Goal: Transaction & Acquisition: Obtain resource

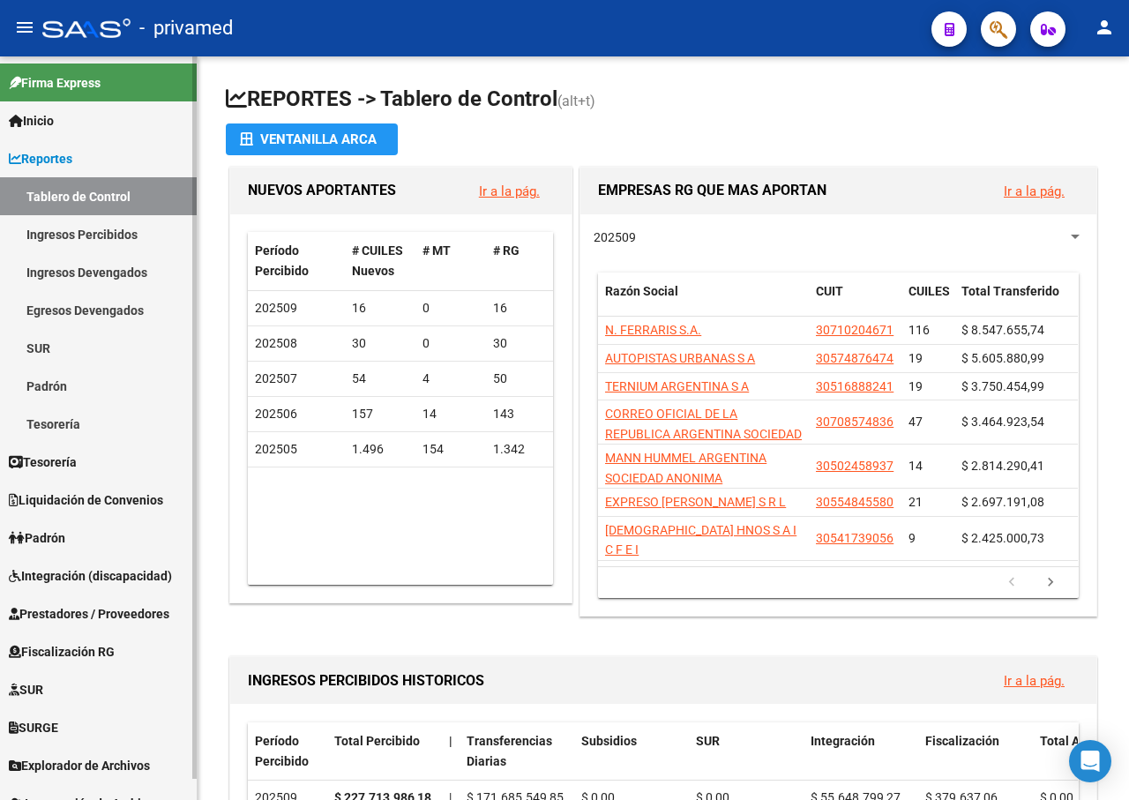
scroll to position [22, 0]
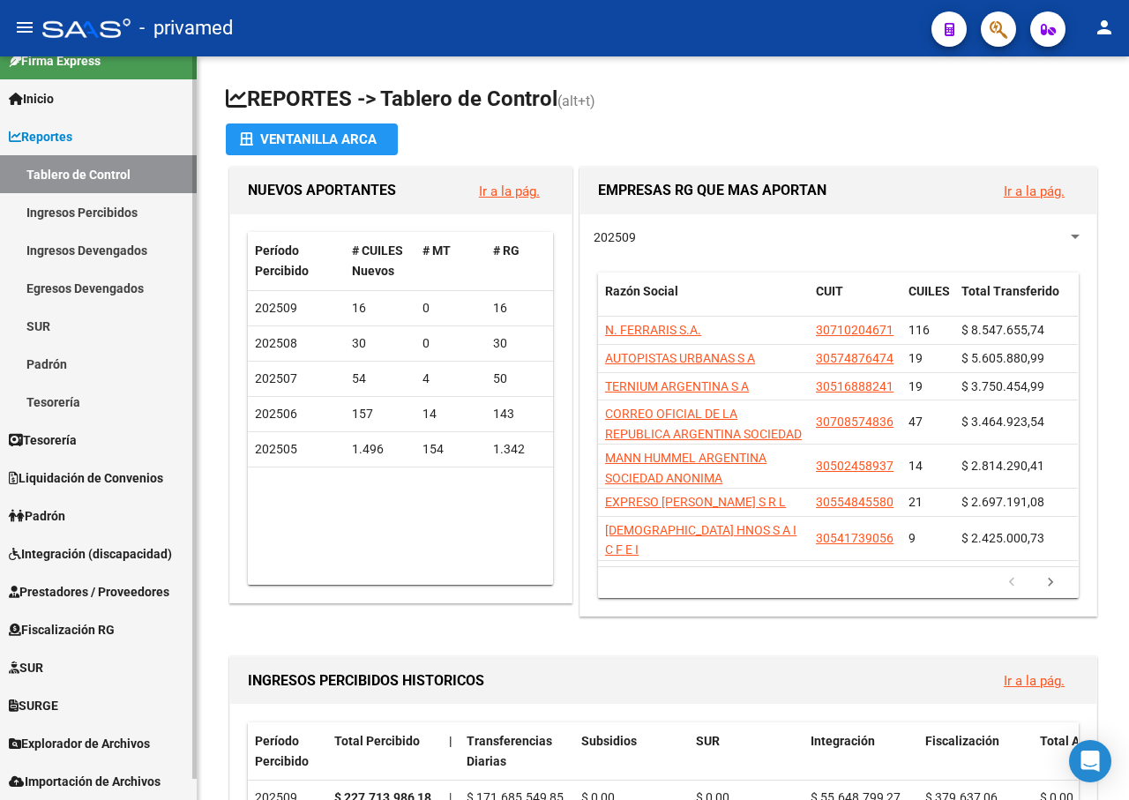
click at [98, 584] on span "Prestadores / Proveedores" at bounding box center [89, 591] width 160 height 19
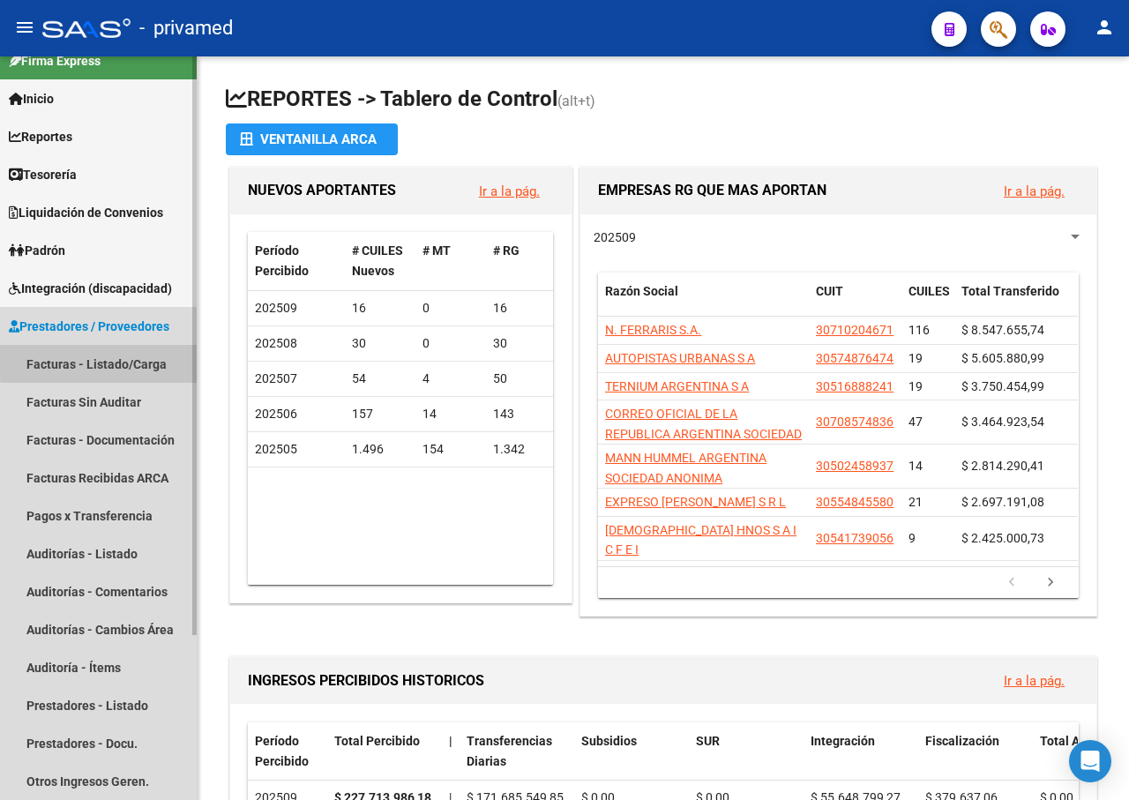
click at [135, 358] on link "Facturas - Listado/Carga" at bounding box center [98, 364] width 197 height 38
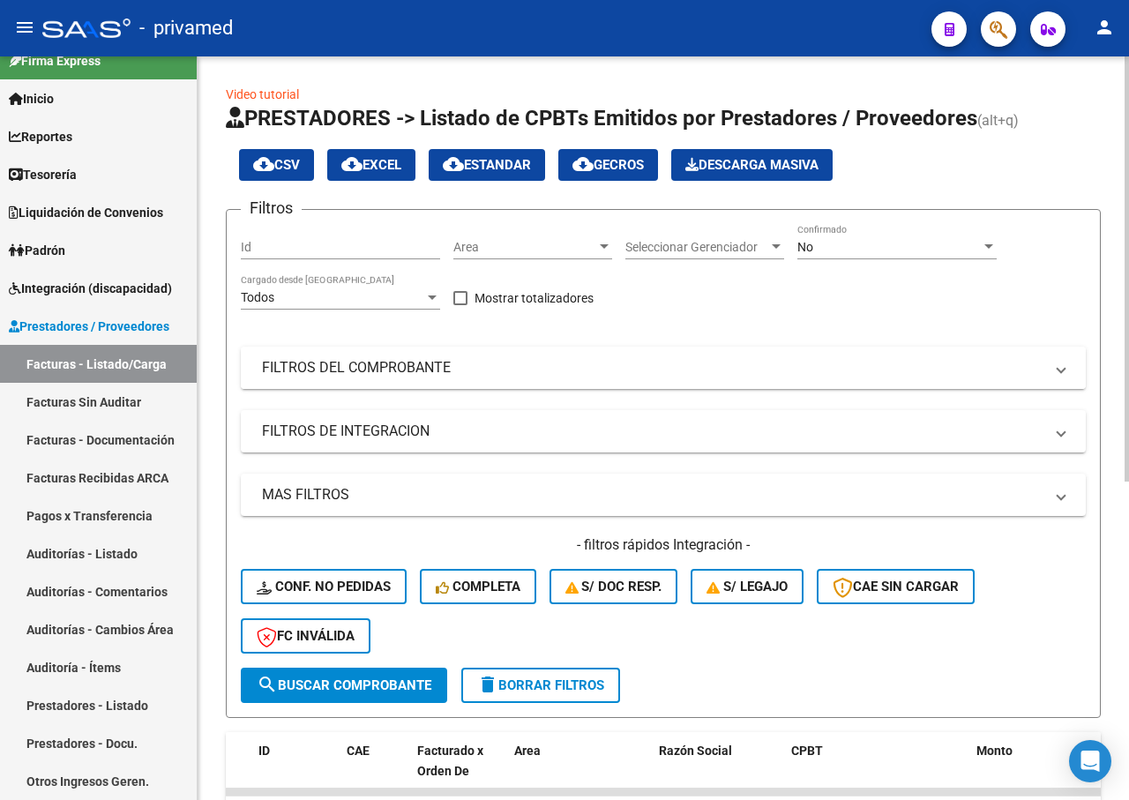
click at [528, 361] on mat-panel-title "FILTROS DEL COMPROBANTE" at bounding box center [652, 367] width 781 height 19
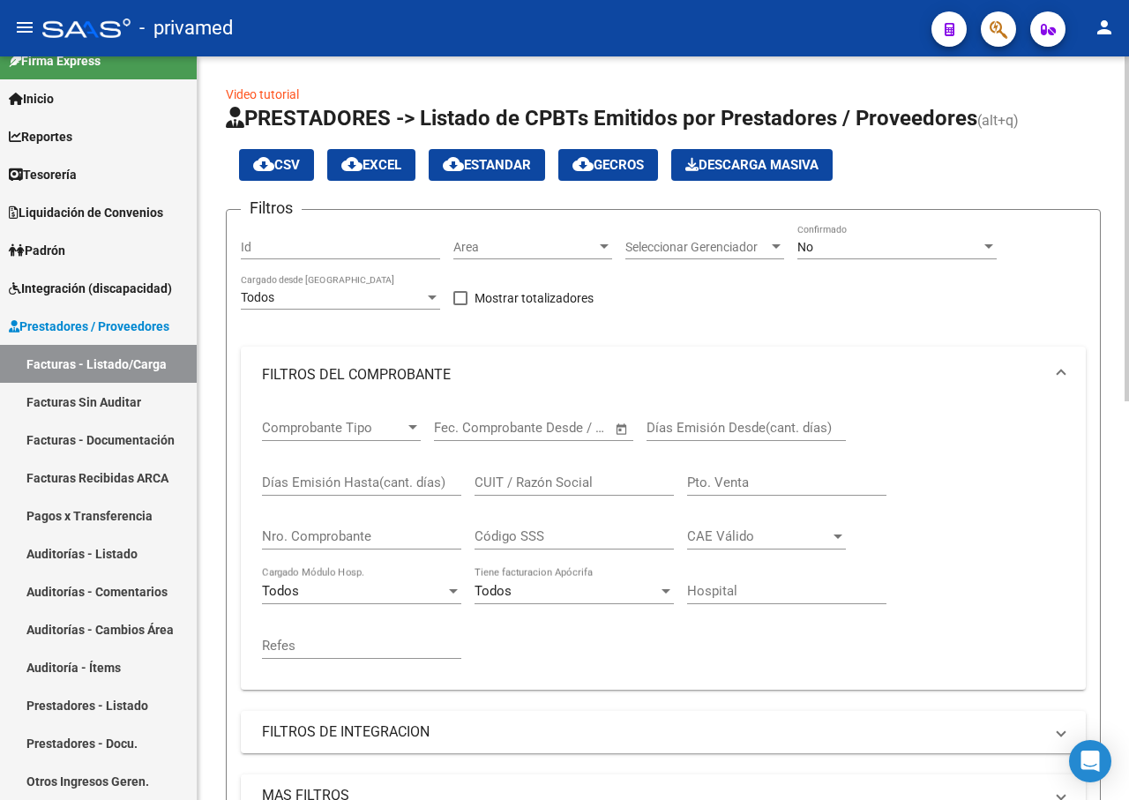
click at [494, 480] on input "CUIT / Razón Social" at bounding box center [573, 482] width 199 height 16
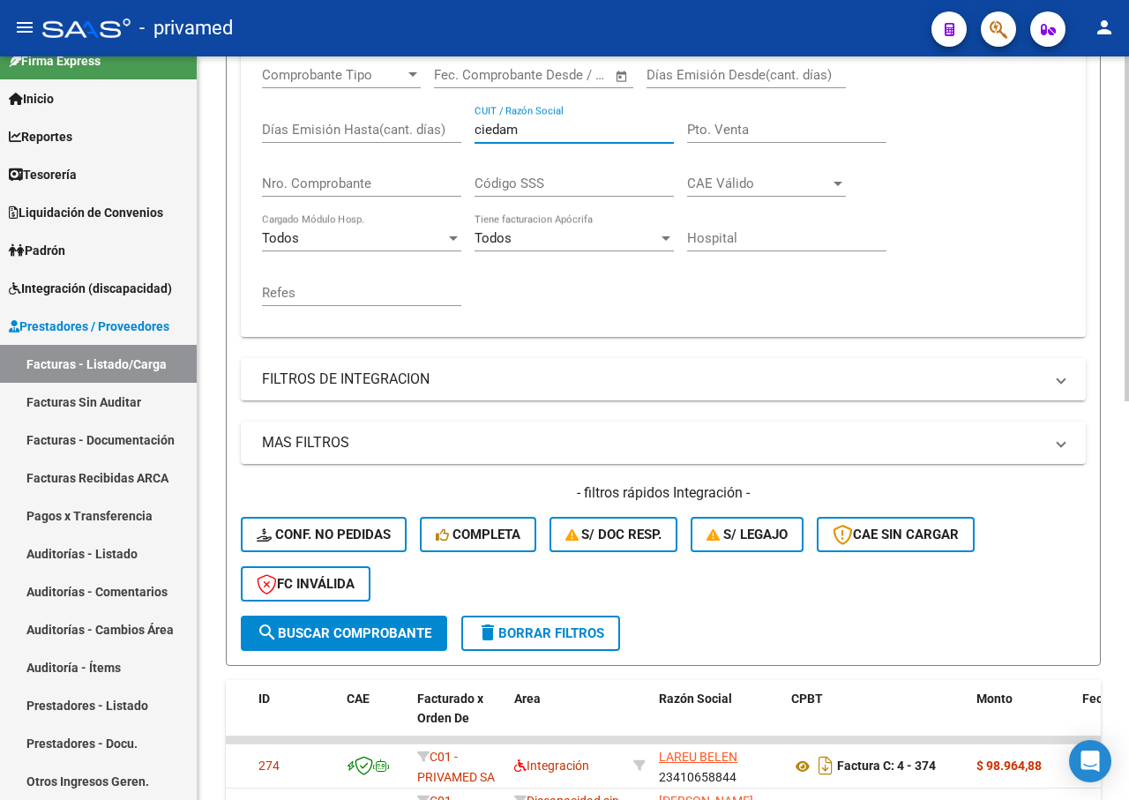
type input "ciedam"
click at [374, 630] on span "search Buscar Comprobante" at bounding box center [344, 633] width 175 height 16
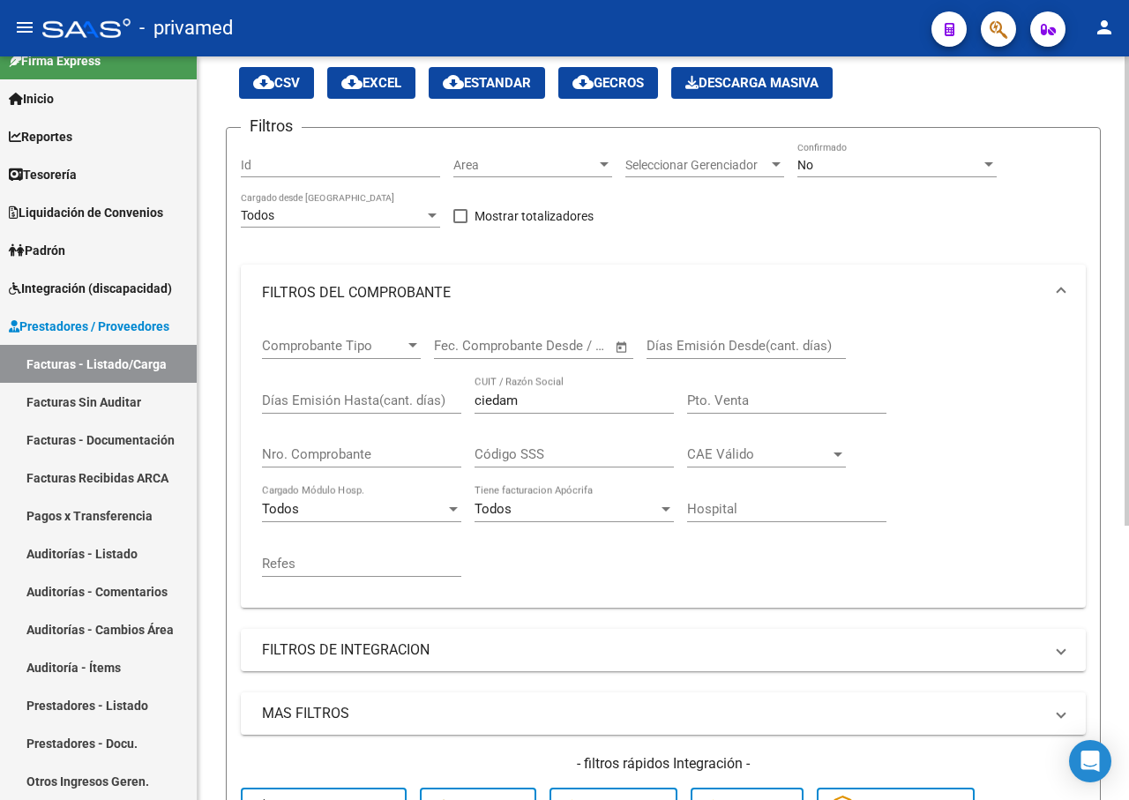
scroll to position [0, 0]
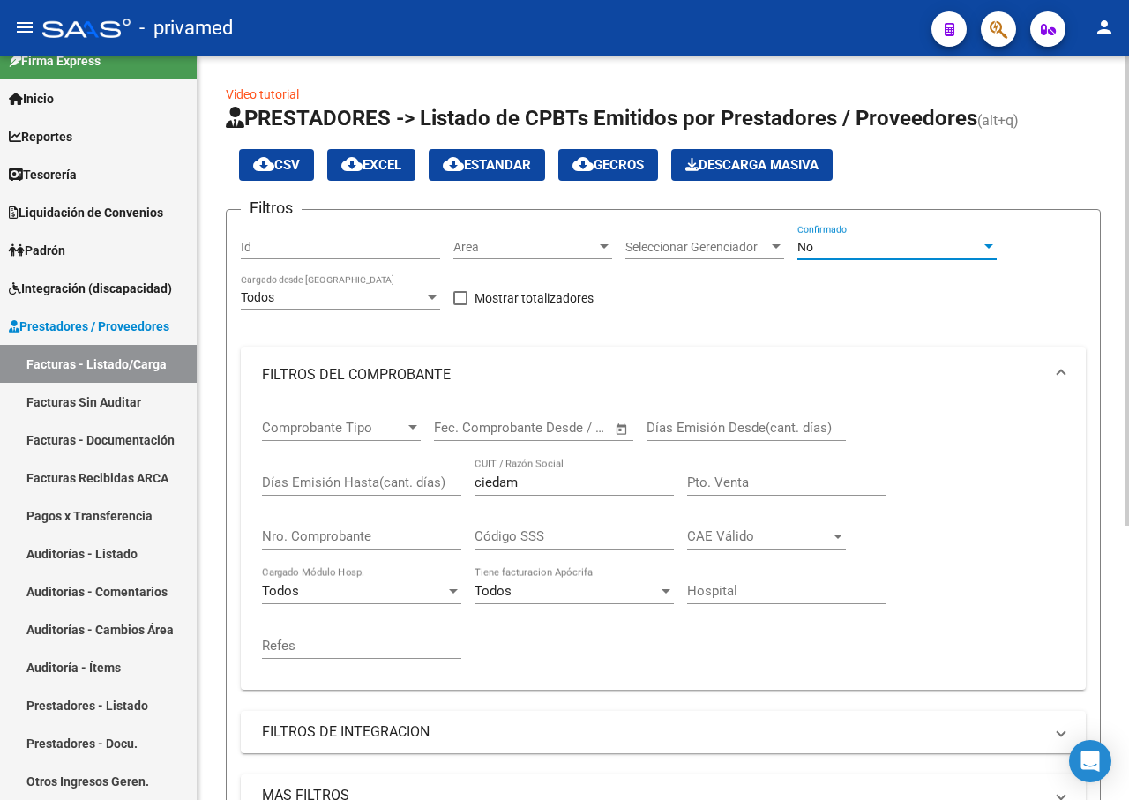
click at [902, 246] on div "No" at bounding box center [888, 247] width 183 height 15
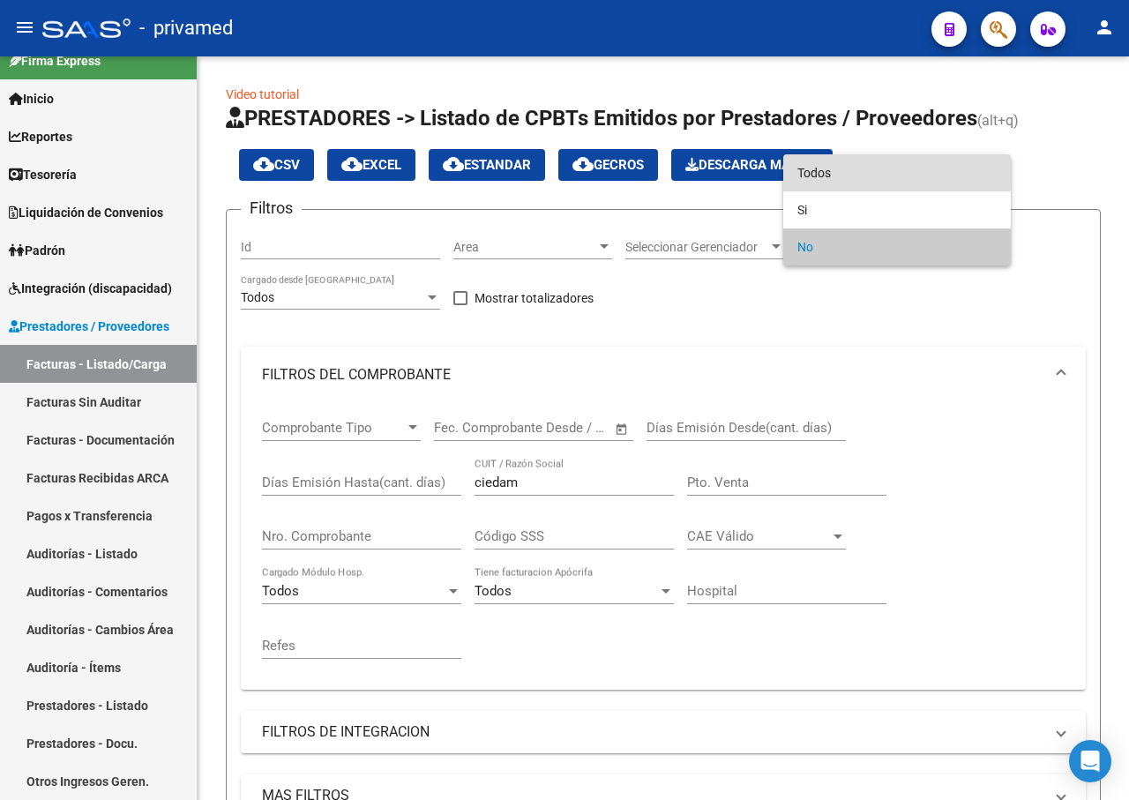
click at [844, 171] on span "Todos" at bounding box center [896, 172] width 199 height 37
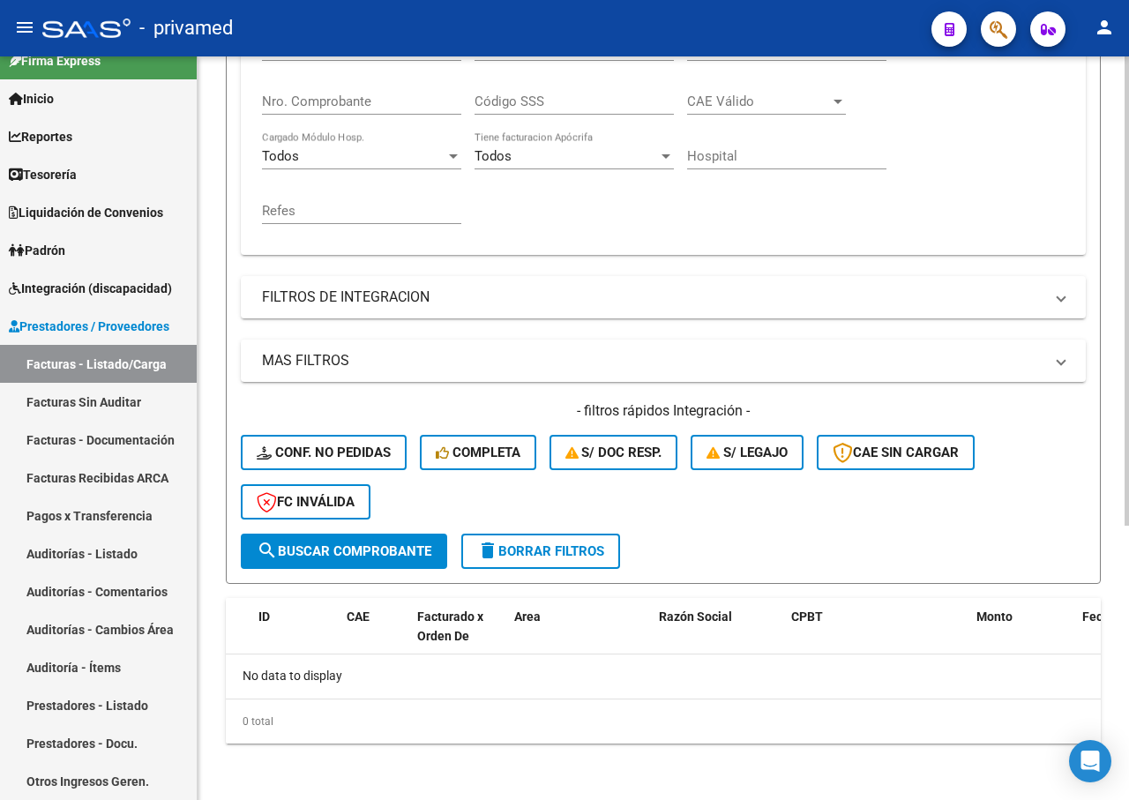
click at [352, 551] on span "search Buscar Comprobante" at bounding box center [344, 551] width 175 height 16
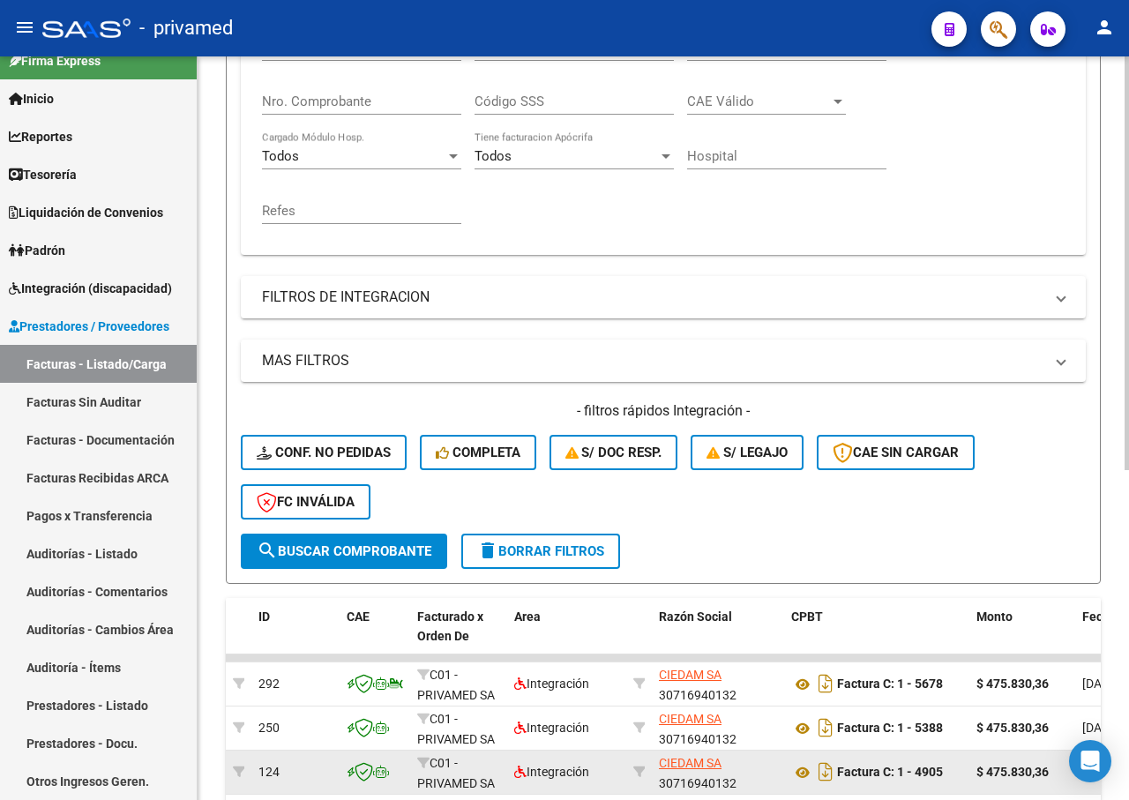
scroll to position [593, 0]
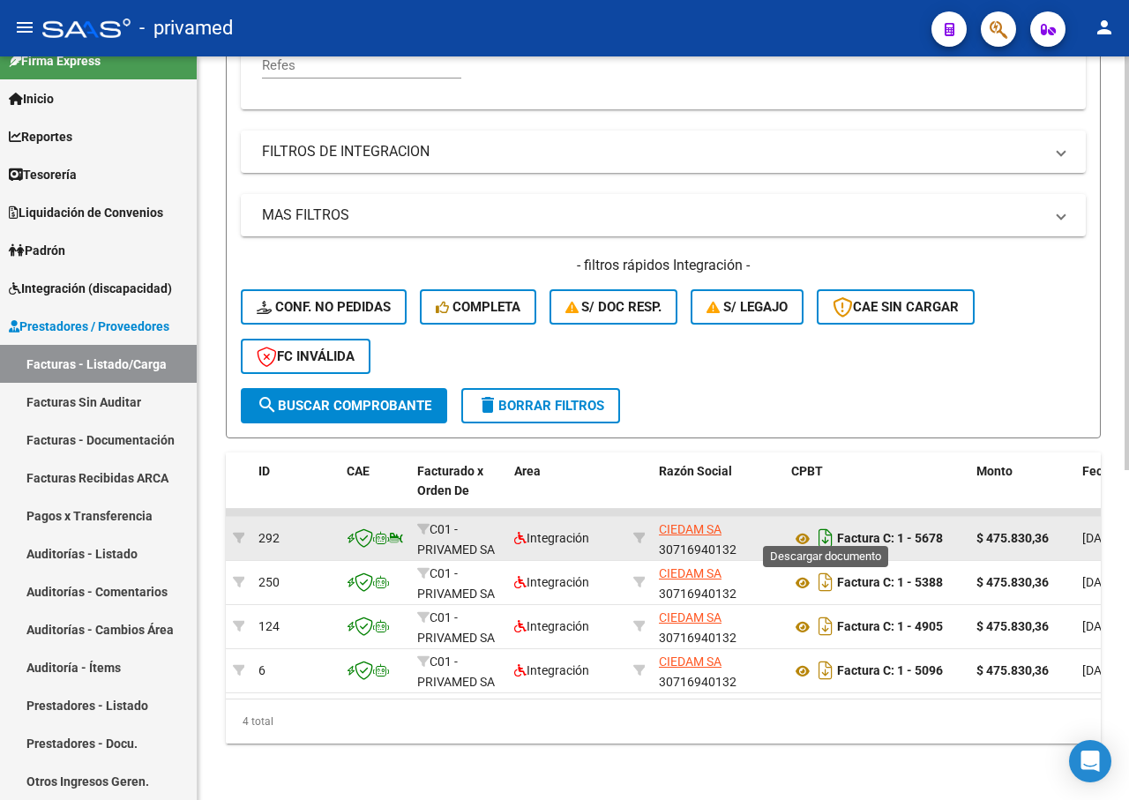
click at [821, 524] on icon "Descargar documento" at bounding box center [825, 538] width 23 height 28
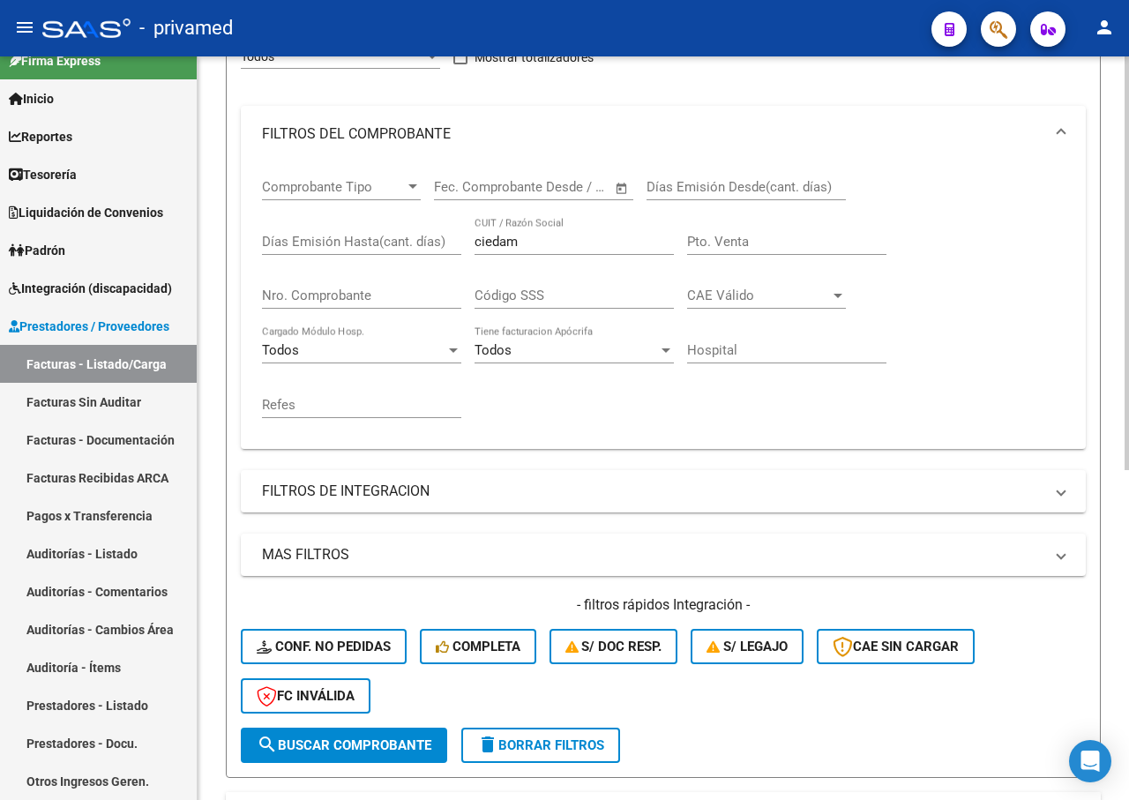
scroll to position [0, 0]
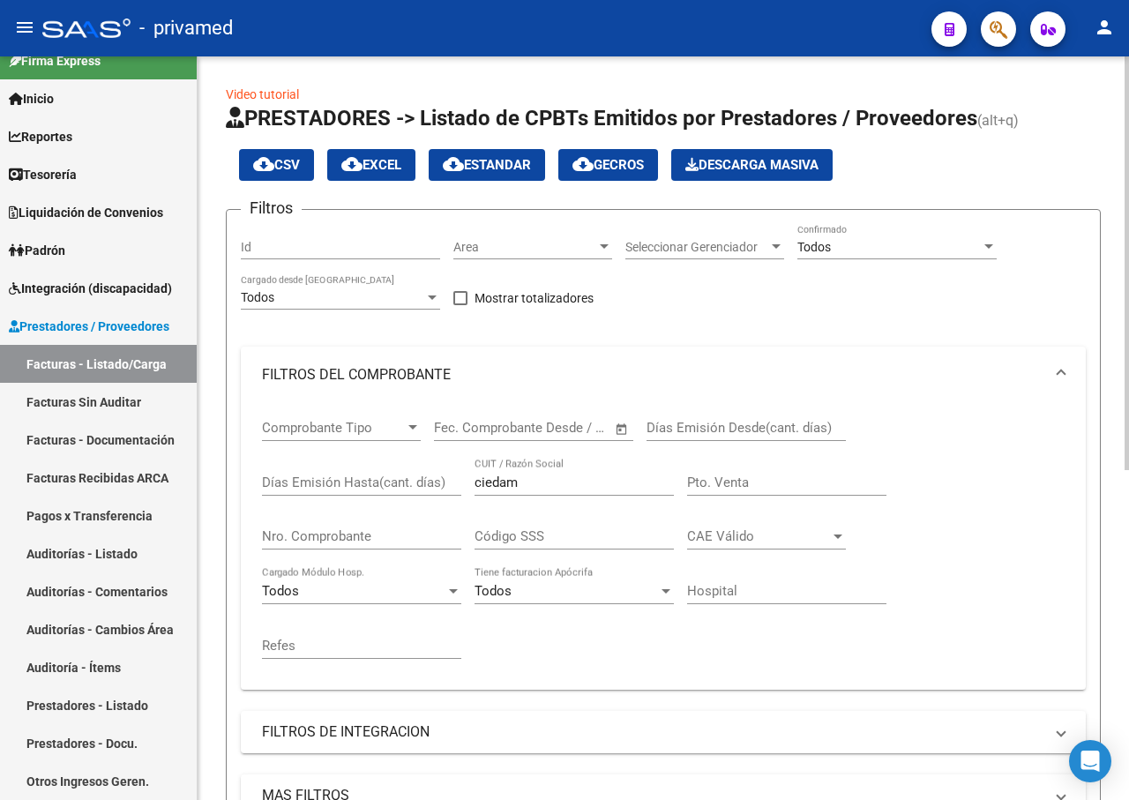
click at [411, 469] on div "Comprobante Tipo Comprobante Tipo Fecha inicio – Fecha fin Fec. Comprobante Des…" at bounding box center [663, 539] width 802 height 272
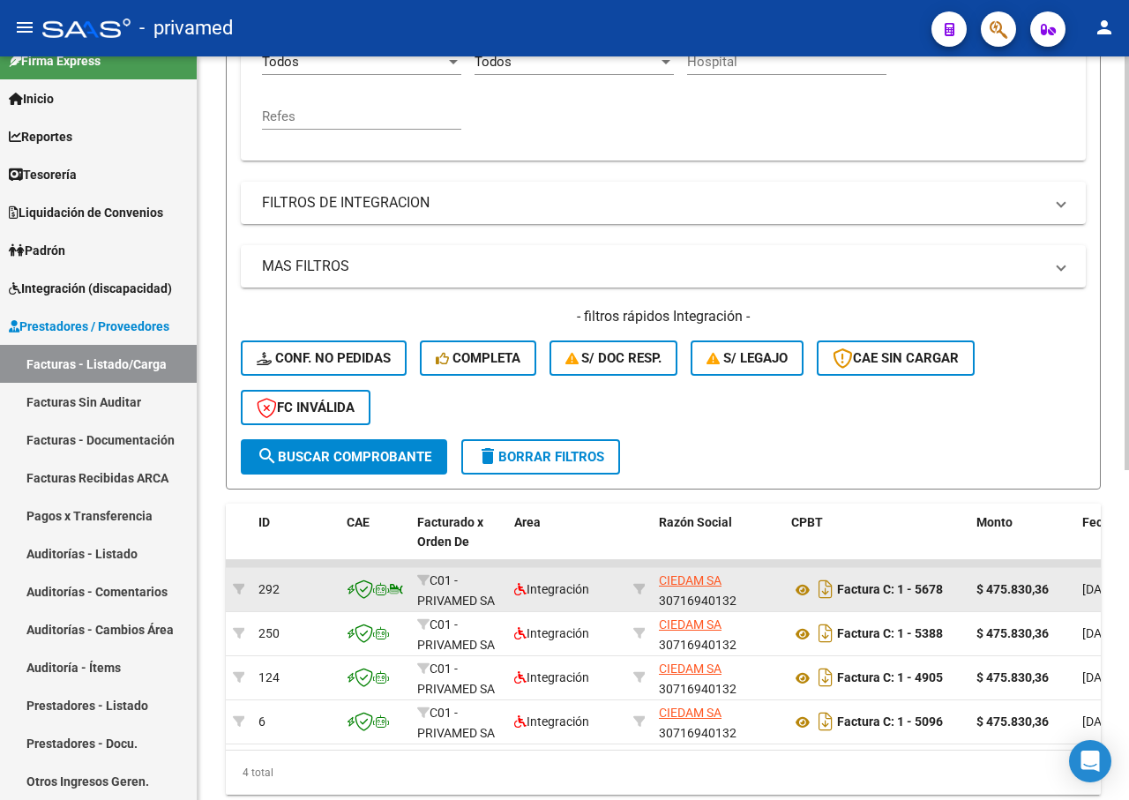
click at [377, 467] on button "search Buscar Comprobante" at bounding box center [344, 456] width 206 height 35
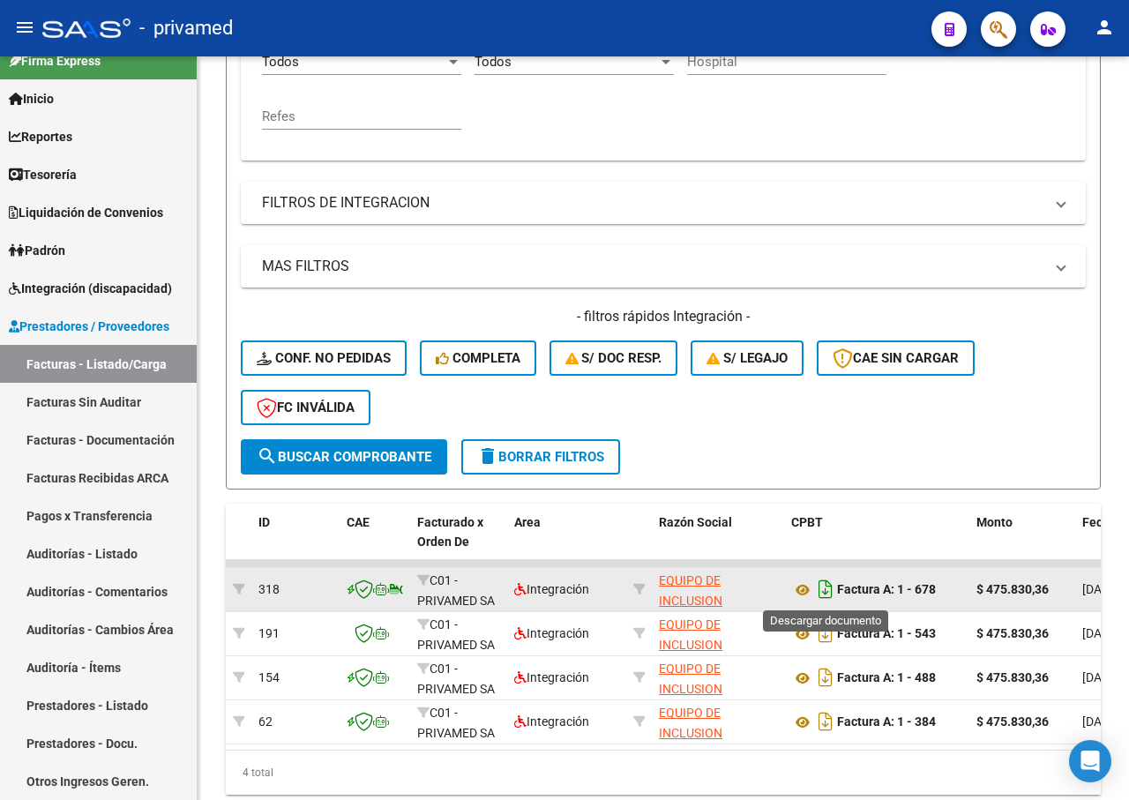
click at [819, 585] on icon "Descargar documento" at bounding box center [825, 589] width 23 height 28
click at [1109, 81] on div "Video tutorial PRESTADORES -> Listado de CPBTs Emitidos por Prestadores / Prove…" at bounding box center [663, 189] width 931 height 1324
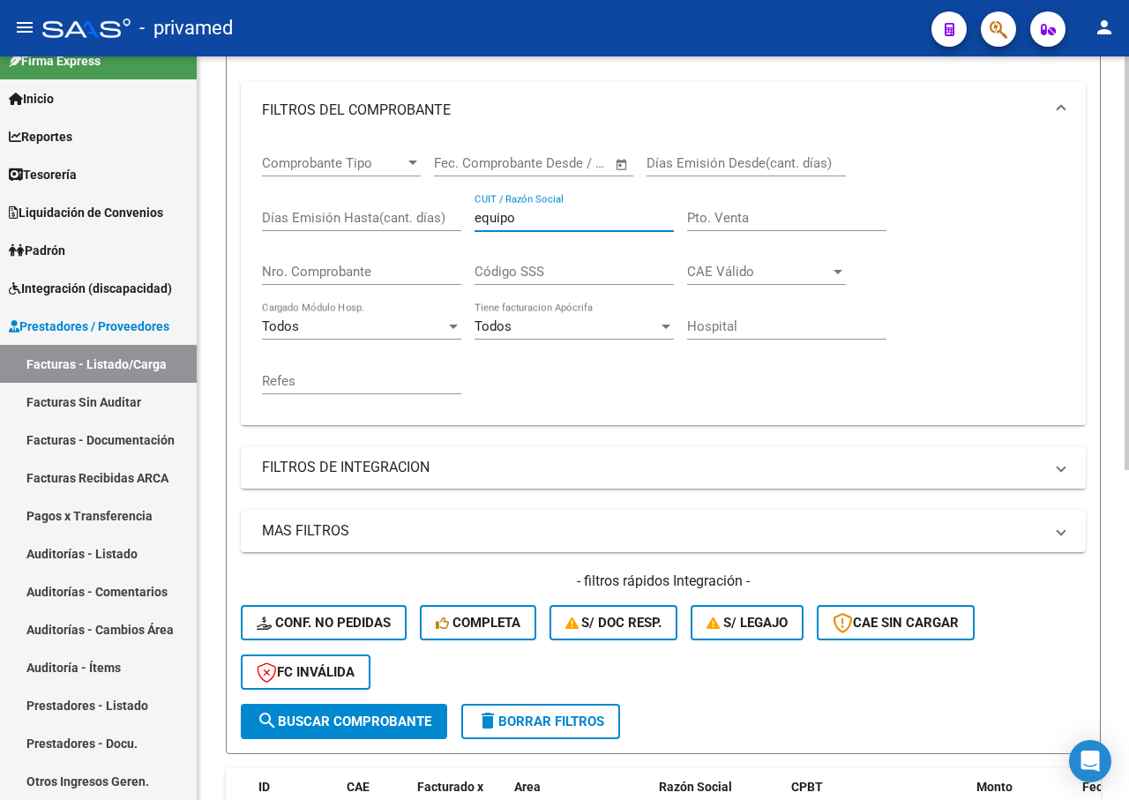
drag, startPoint x: 518, startPoint y: 213, endPoint x: 430, endPoint y: 210, distance: 88.2
click at [430, 210] on div "Comprobante Tipo Comprobante Tipo Fecha inicio – Fecha fin Fec. Comprobante Des…" at bounding box center [663, 274] width 802 height 272
type input "san mart"
click at [408, 715] on span "search Buscar Comprobante" at bounding box center [344, 721] width 175 height 16
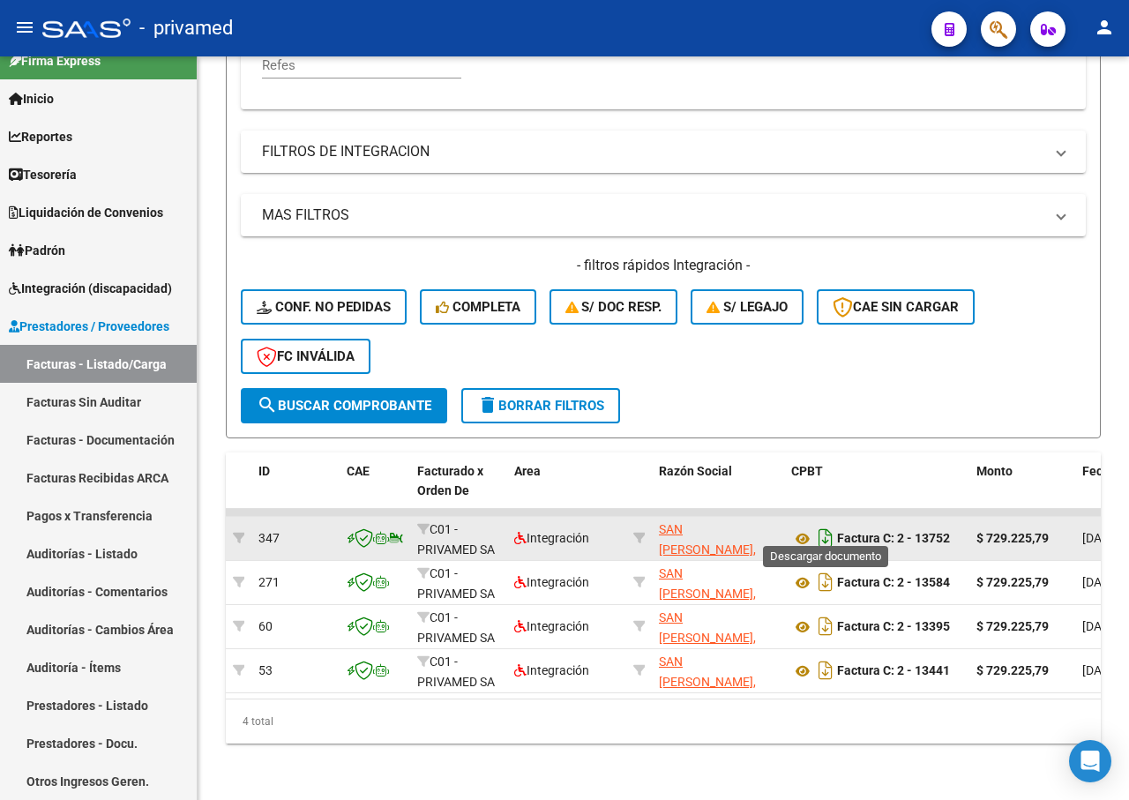
click at [824, 527] on icon "Descargar documento" at bounding box center [825, 538] width 23 height 28
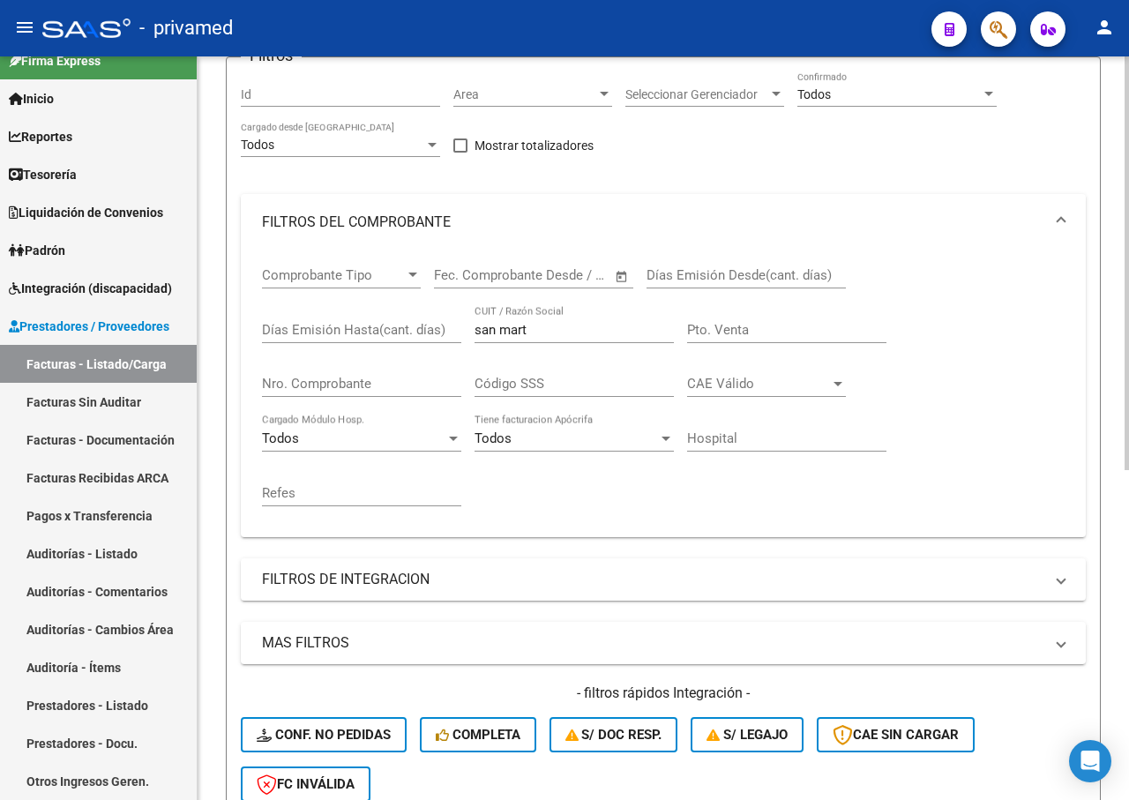
scroll to position [0, 0]
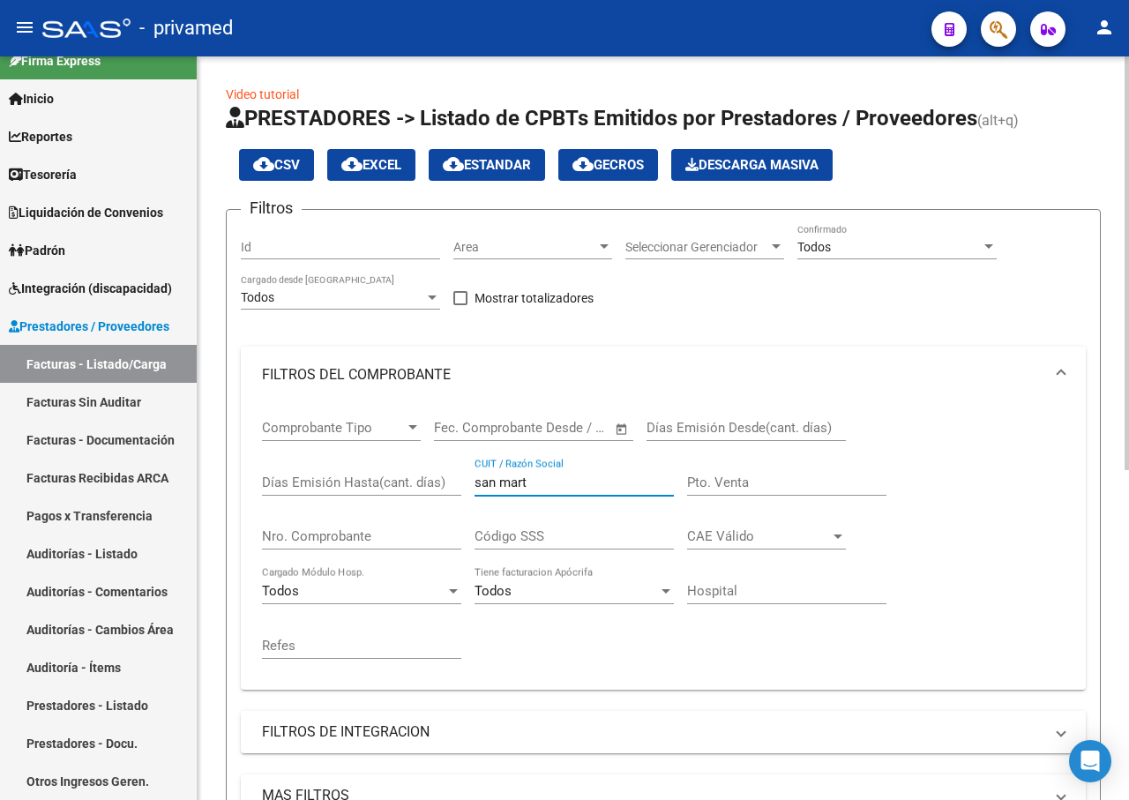
drag, startPoint x: 531, startPoint y: 484, endPoint x: 448, endPoint y: 483, distance: 82.9
click at [448, 483] on div "Comprobante Tipo Comprobante Tipo Fecha inicio – Fecha fin Fec. Comprobante Des…" at bounding box center [663, 539] width 802 height 272
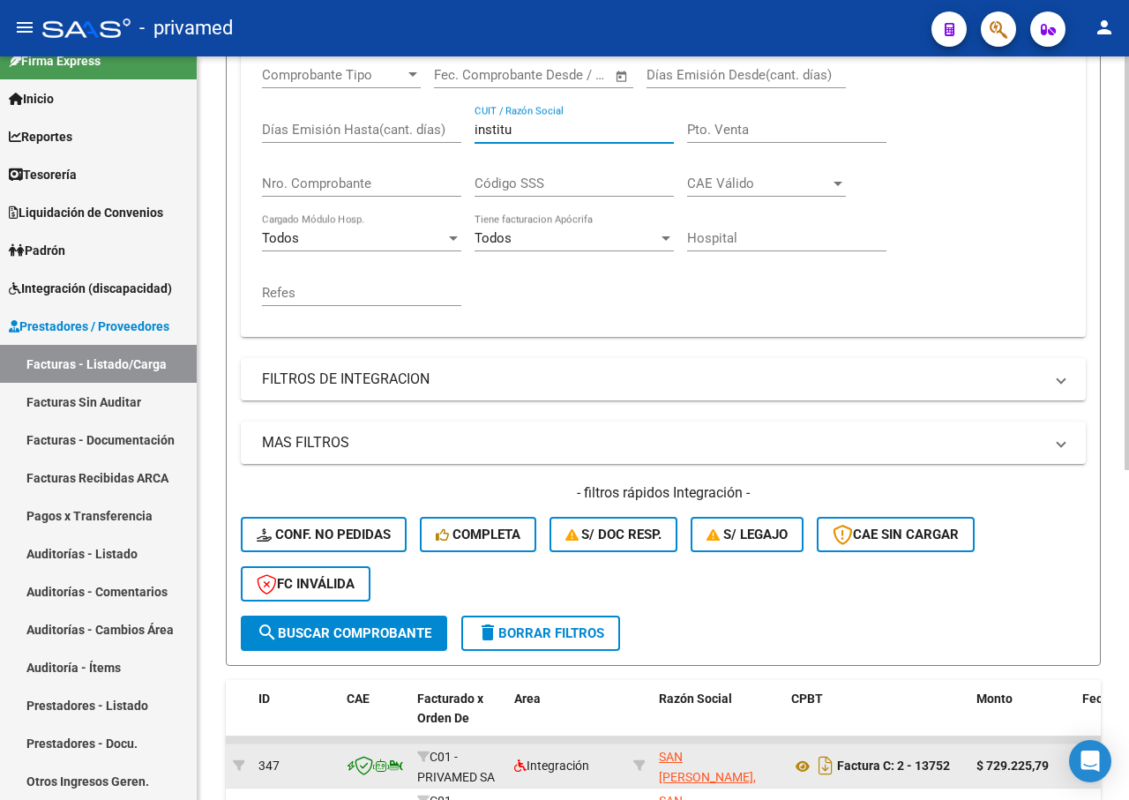
click at [356, 629] on span "search Buscar Comprobante" at bounding box center [344, 633] width 175 height 16
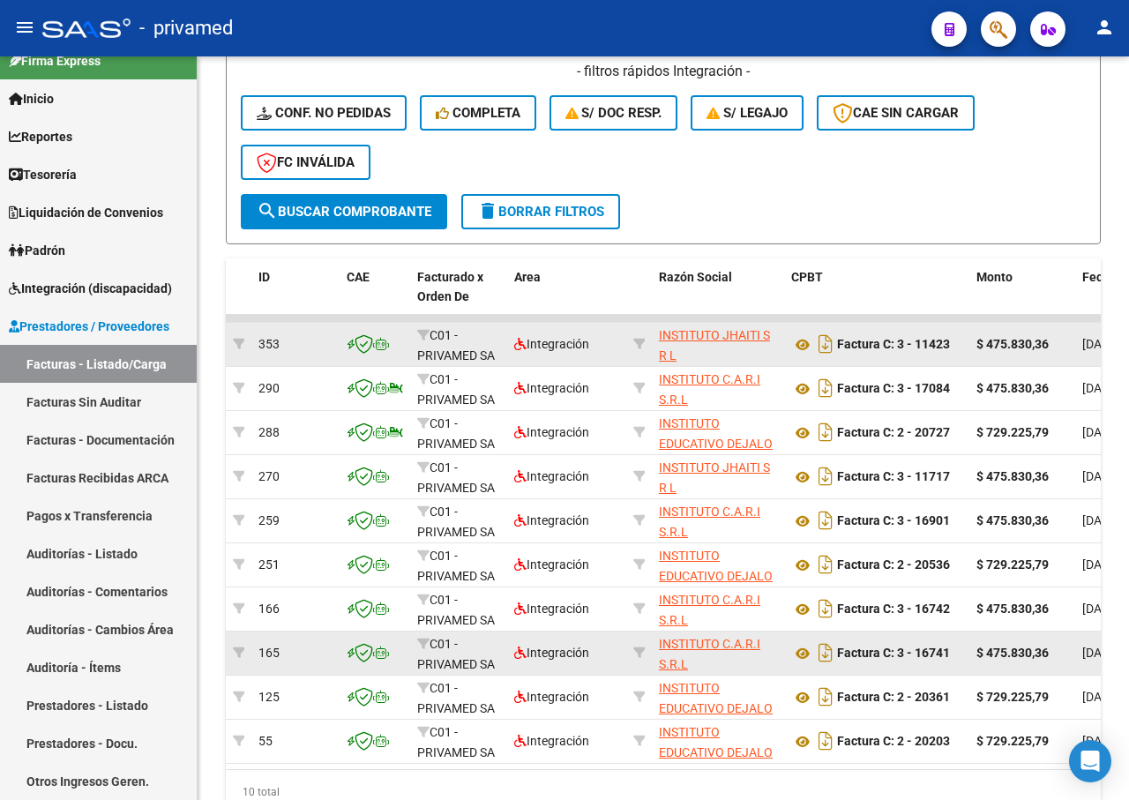
scroll to position [858, 0]
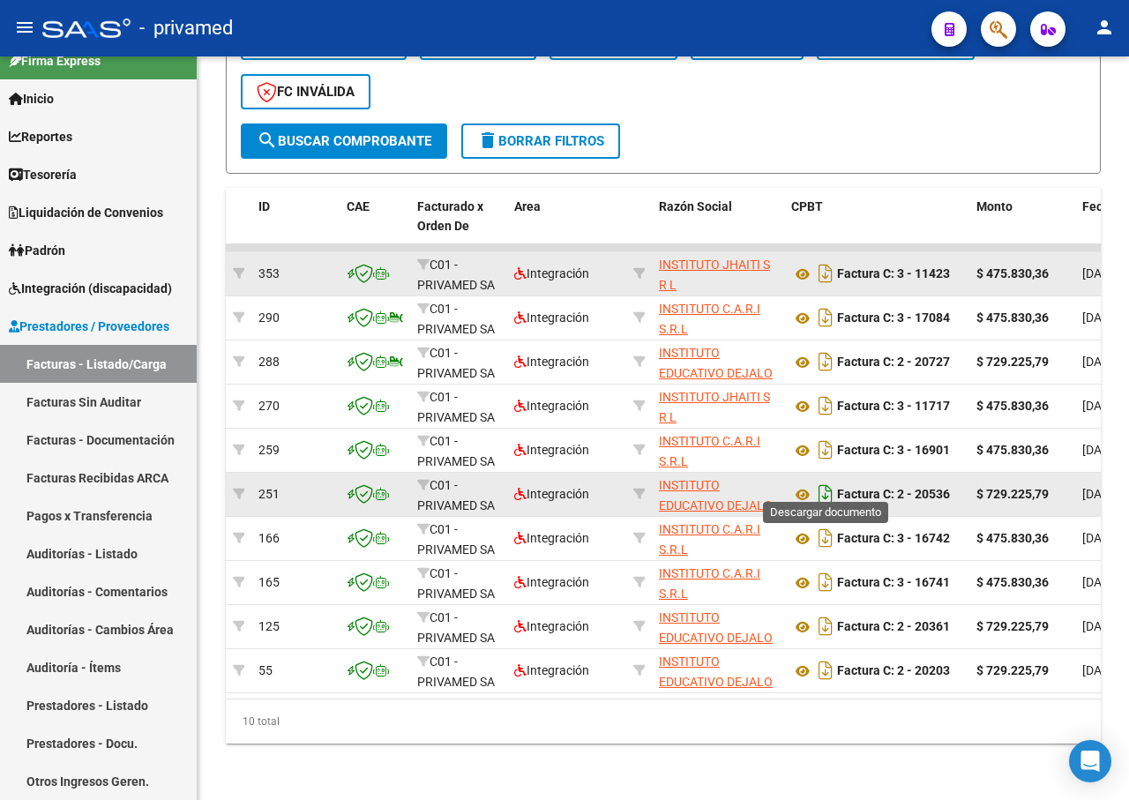
click at [826, 483] on icon "Descargar documento" at bounding box center [825, 494] width 23 height 28
drag, startPoint x: 991, startPoint y: 148, endPoint x: 984, endPoint y: 114, distance: 35.1
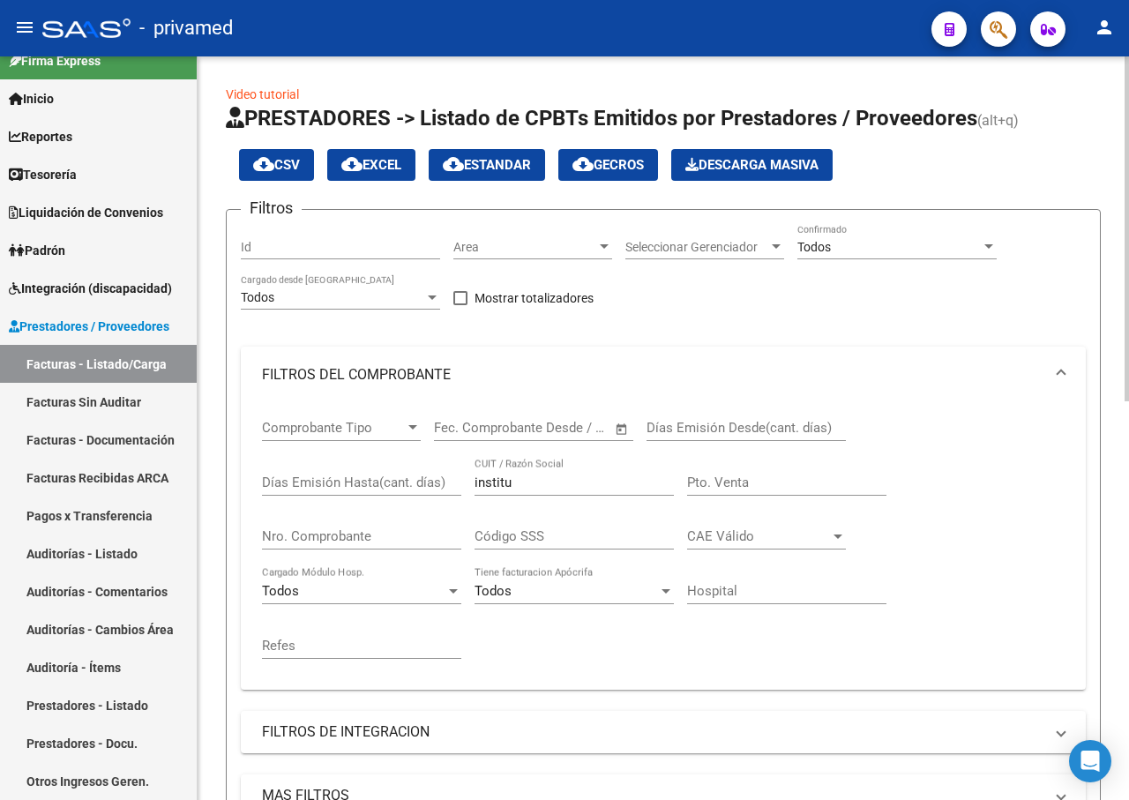
click at [425, 488] on div "Comprobante Tipo Comprobante Tipo Fecha inicio – Fecha fin Fec. Comprobante Des…" at bounding box center [663, 539] width 802 height 272
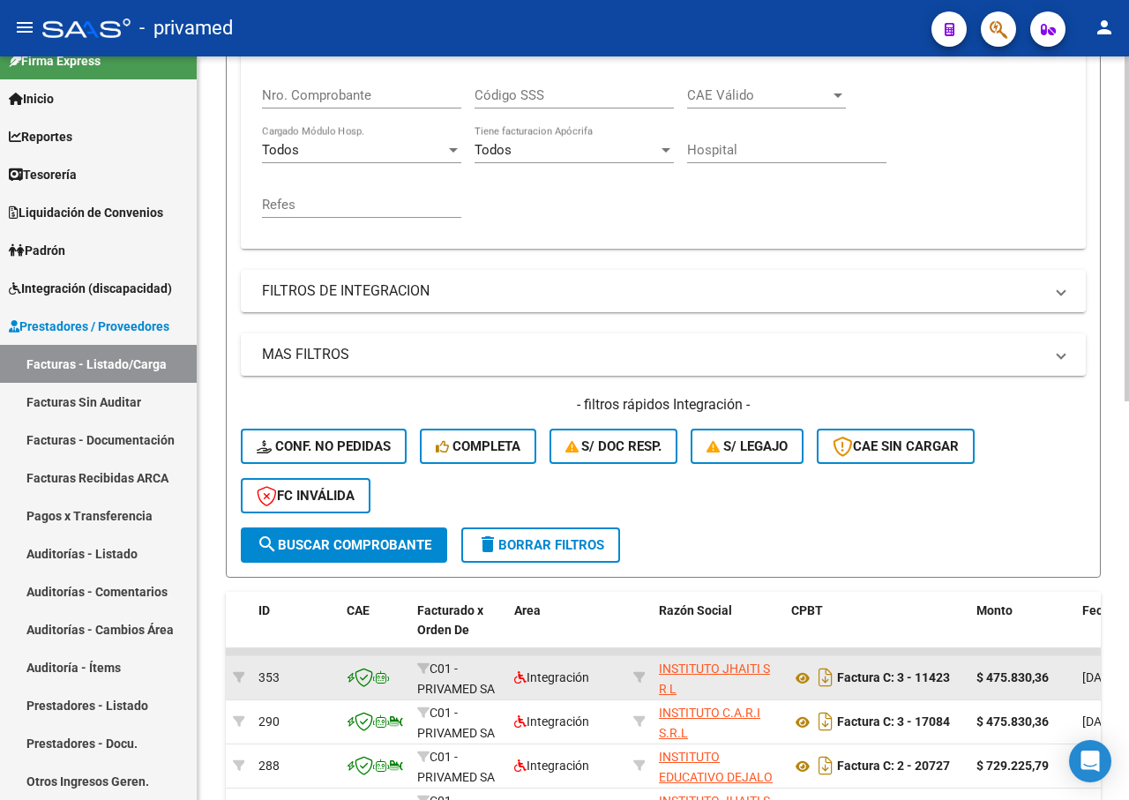
click at [418, 536] on button "search Buscar Comprobante" at bounding box center [344, 544] width 206 height 35
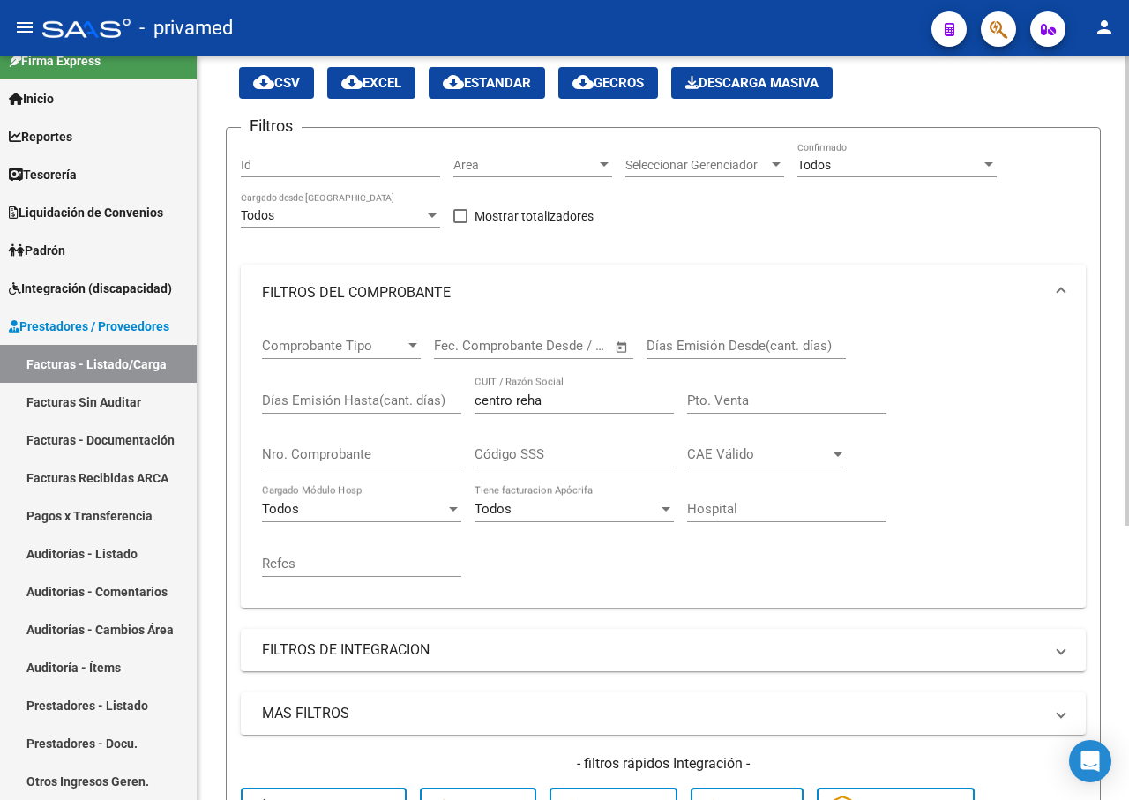
scroll to position [0, 0]
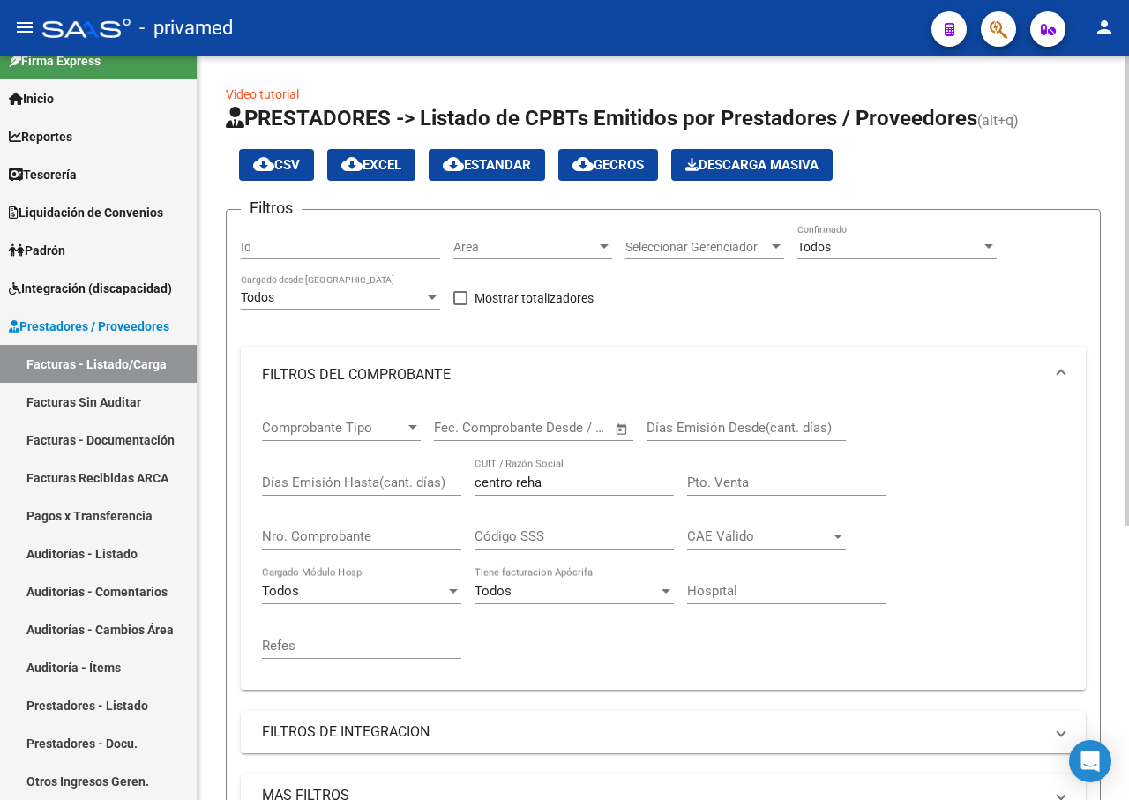
click at [563, 478] on input "centro reha" at bounding box center [573, 482] width 199 height 16
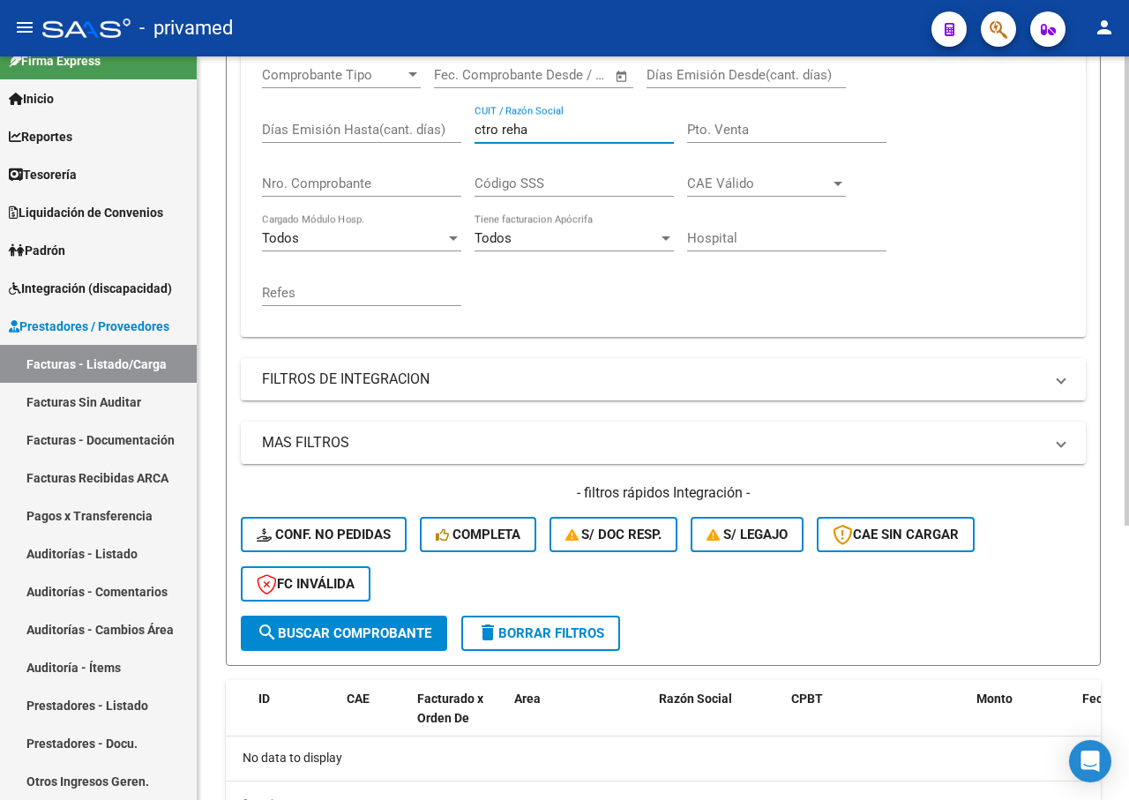
click at [359, 642] on button "search Buscar Comprobante" at bounding box center [344, 632] width 206 height 35
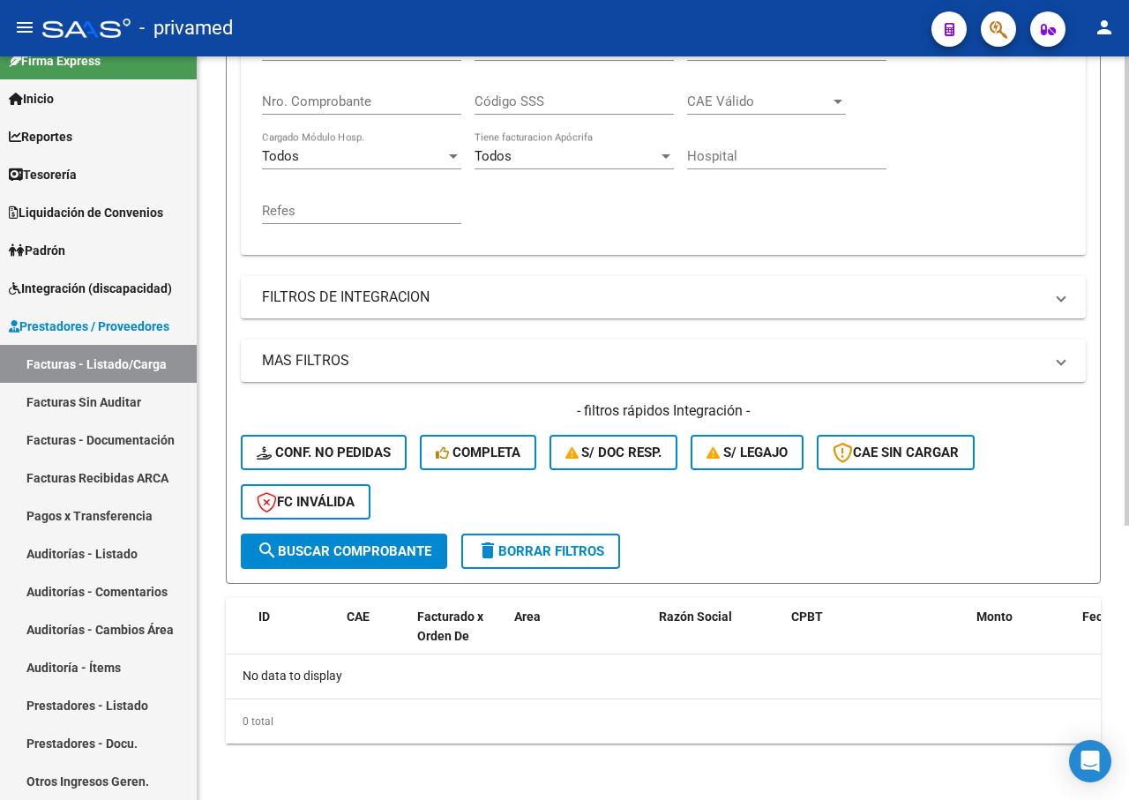
scroll to position [82, 0]
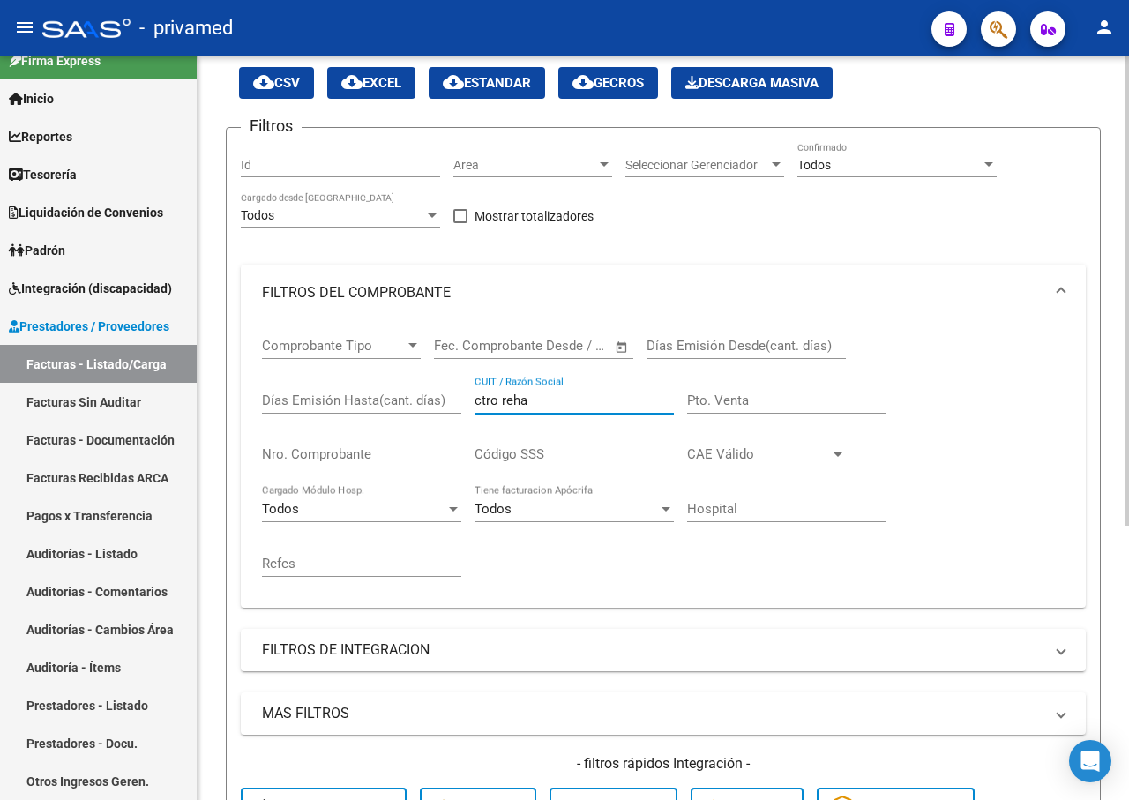
drag, startPoint x: 511, startPoint y: 399, endPoint x: 436, endPoint y: 402, distance: 75.9
click at [436, 402] on div "Comprobante Tipo Comprobante Tipo Fecha inicio – Fecha fin Fec. Comprobante Des…" at bounding box center [663, 457] width 802 height 272
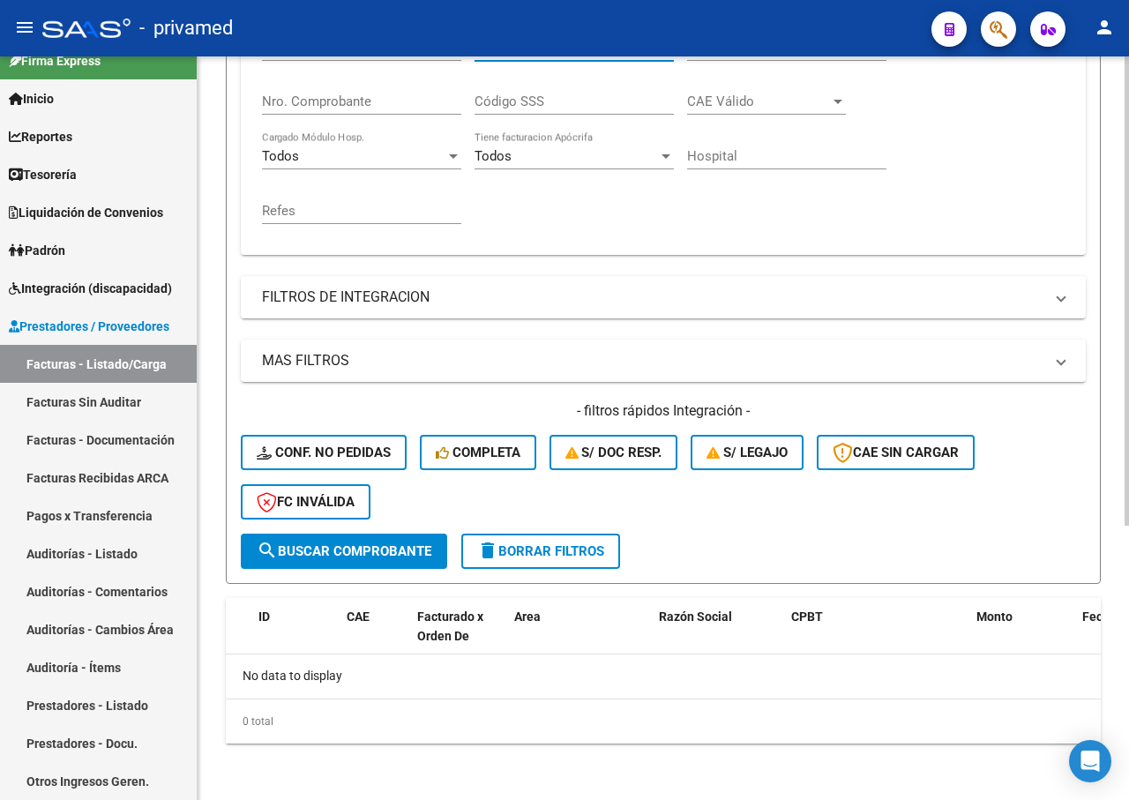
click at [362, 551] on span "search Buscar Comprobante" at bounding box center [344, 551] width 175 height 16
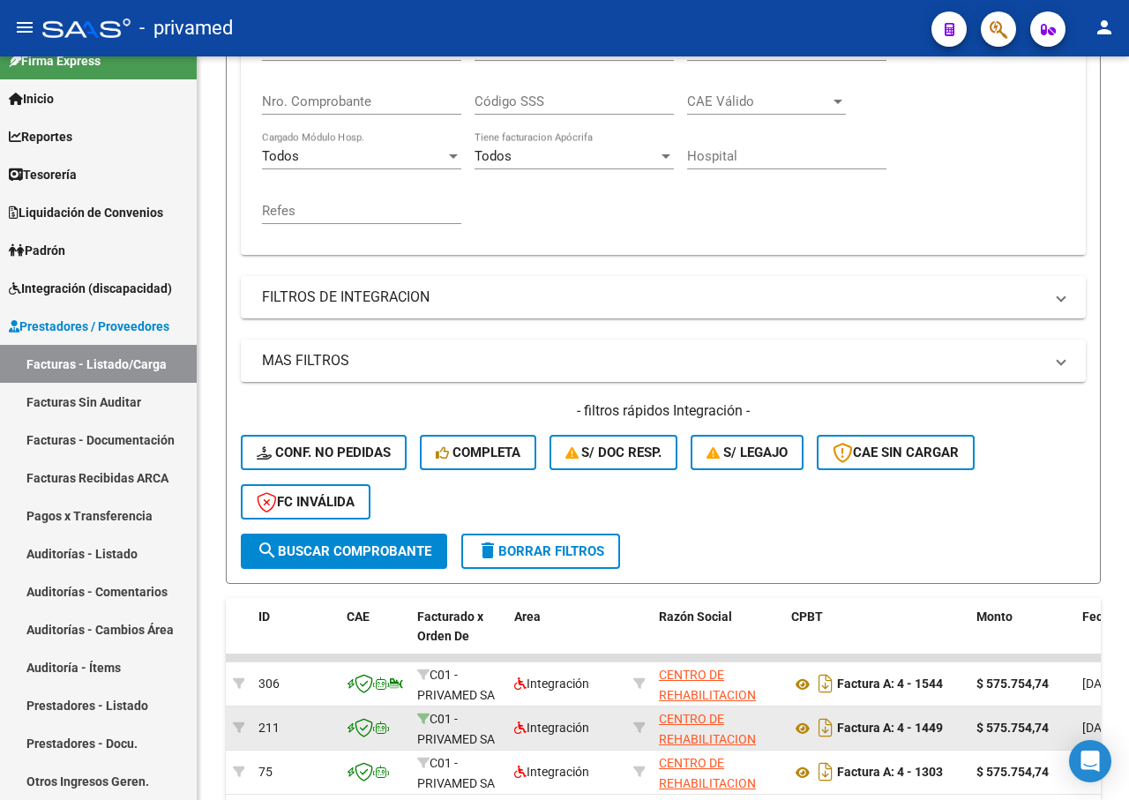
scroll to position [593, 0]
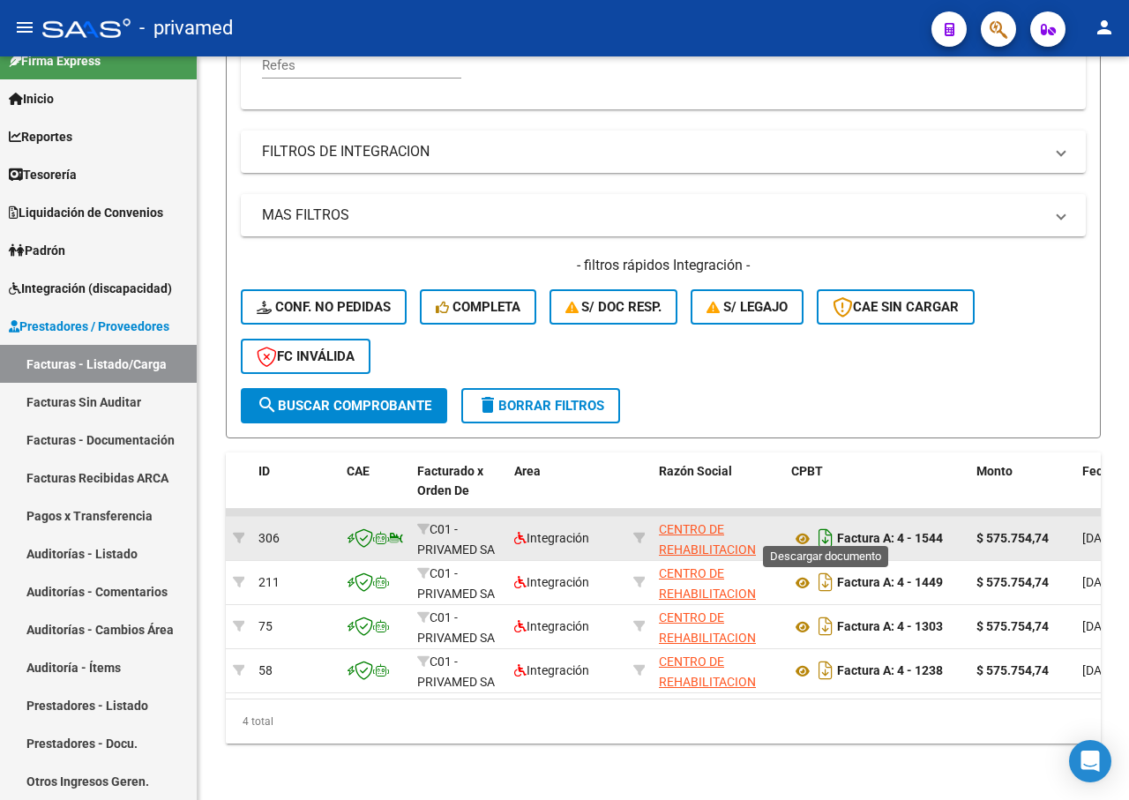
click at [824, 527] on icon "Descargar documento" at bounding box center [825, 538] width 23 height 28
click at [1077, 160] on div "Filtros Id Area Area Seleccionar Gerenciador Seleccionar Gerenciador Todos Conf…" at bounding box center [663, 16] width 845 height 744
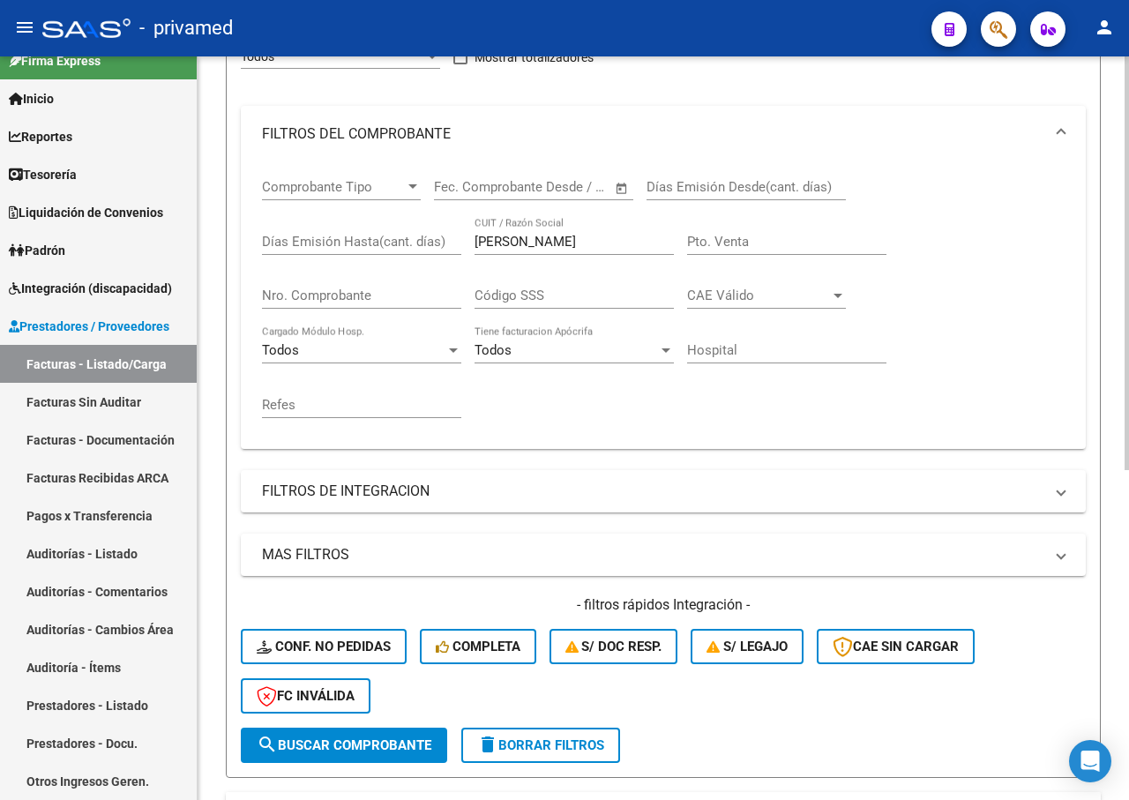
scroll to position [0, 0]
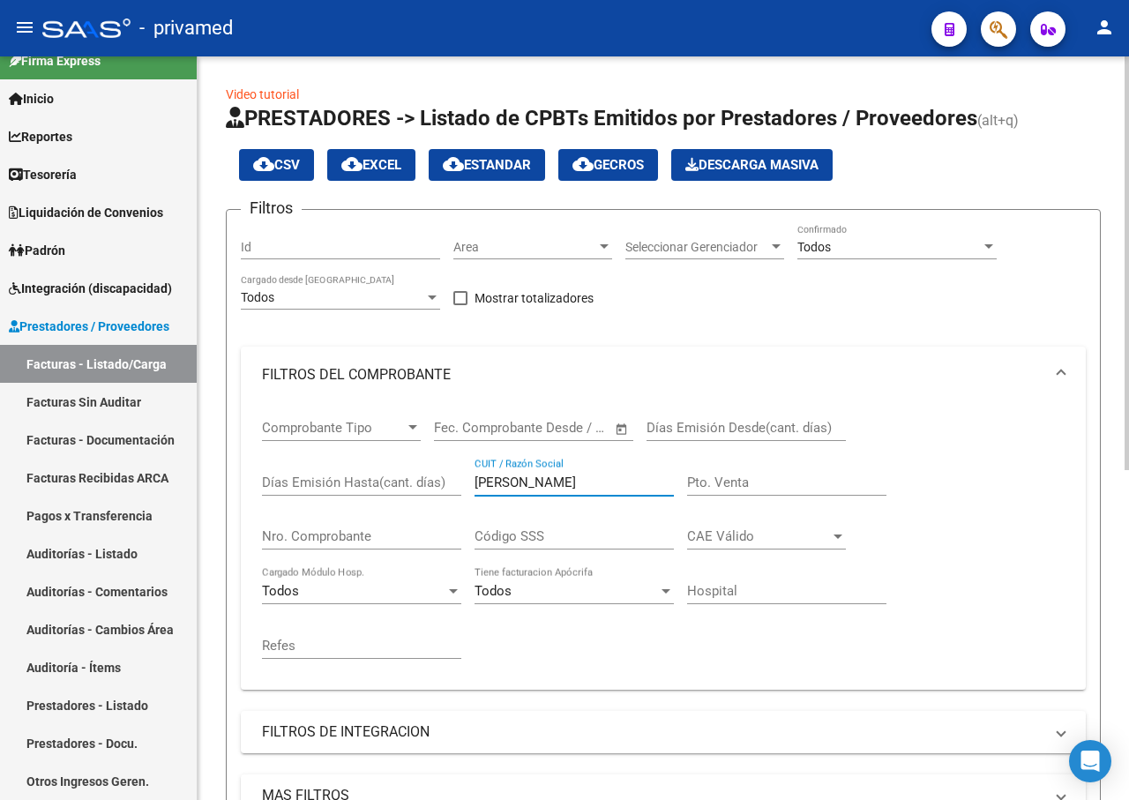
click at [431, 487] on div "Comprobante Tipo Comprobante Tipo Fecha inicio – Fecha fin Fec. Comprobante Des…" at bounding box center [663, 539] width 802 height 272
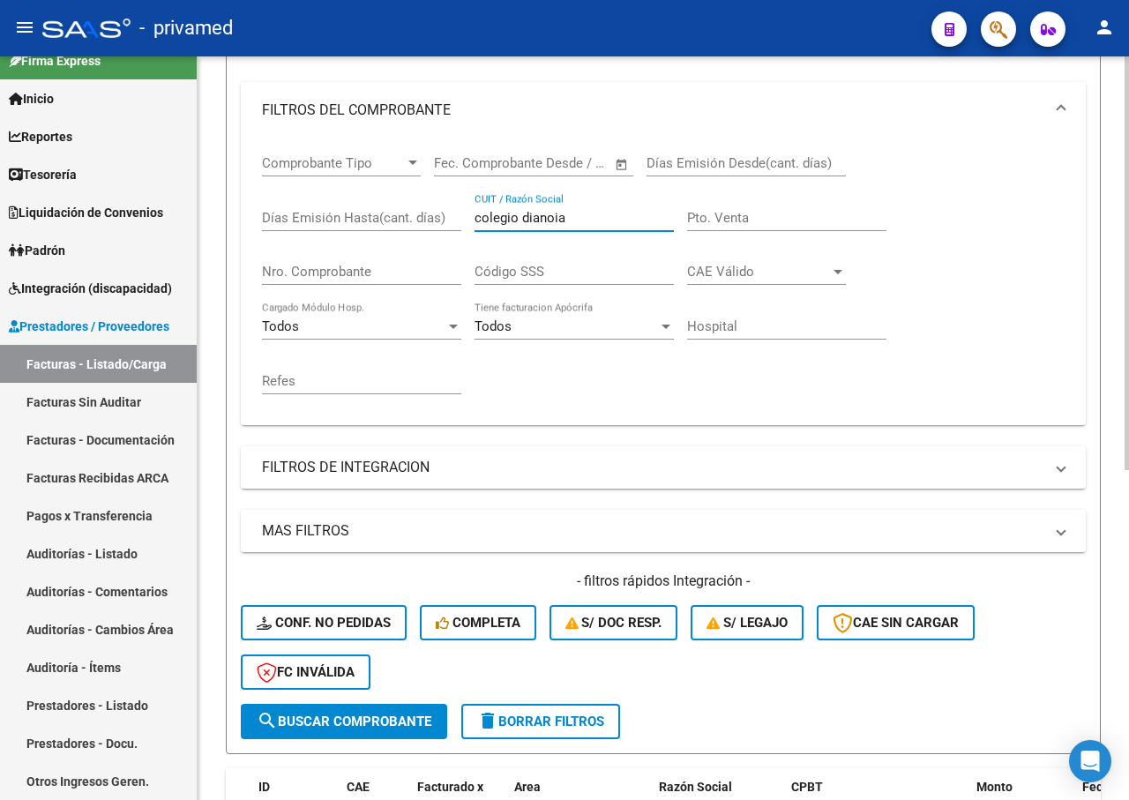
scroll to position [529, 0]
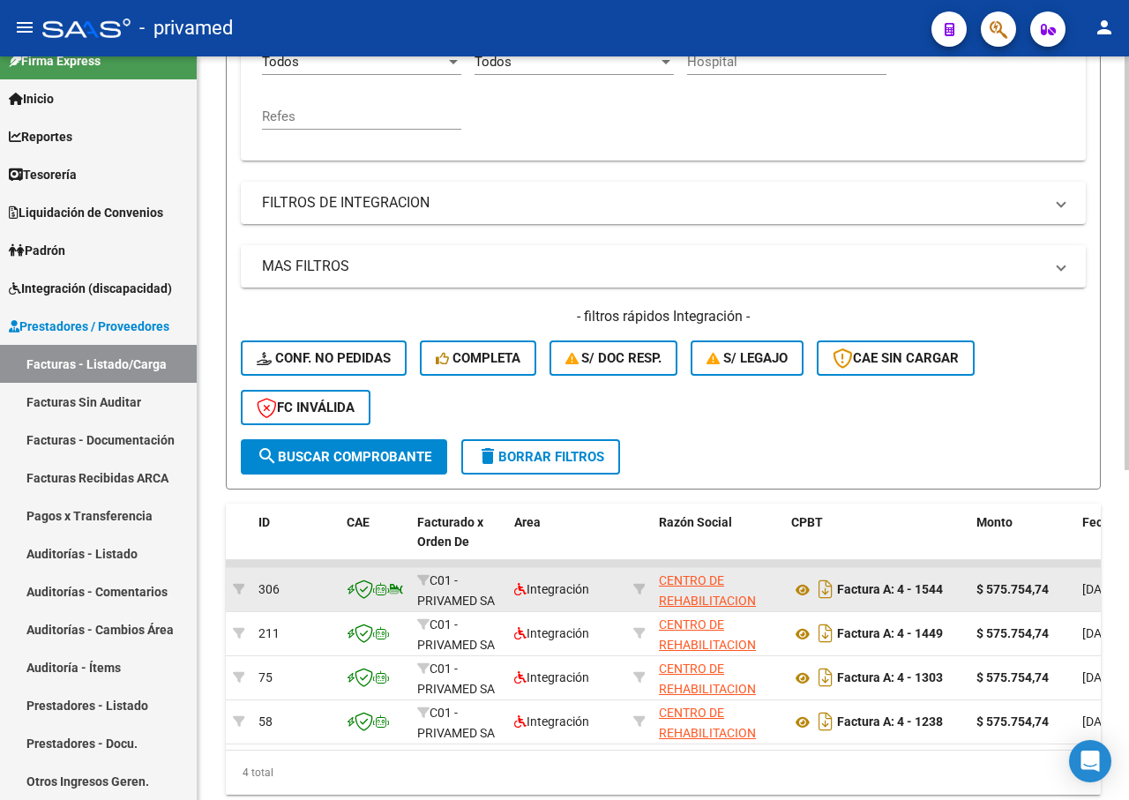
type input "colegio dianoia"
click at [345, 464] on span "search Buscar Comprobante" at bounding box center [344, 457] width 175 height 16
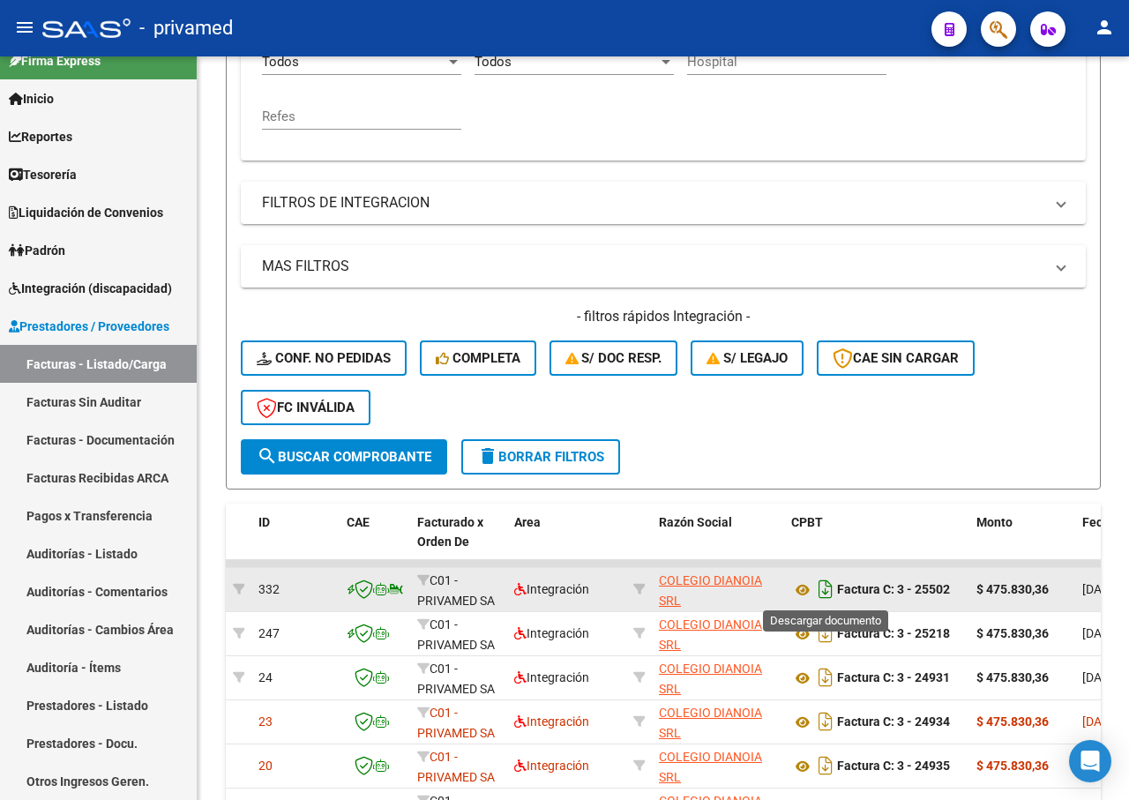
click at [826, 585] on icon "Descargar documento" at bounding box center [825, 589] width 23 height 28
drag, startPoint x: 1059, startPoint y: 131, endPoint x: 1058, endPoint y: 154, distance: 22.9
click at [1059, 131] on div "Comprobante Tipo Comprobante Tipo Fecha inicio – Fecha fin Fec. Comprobante Des…" at bounding box center [663, 10] width 802 height 272
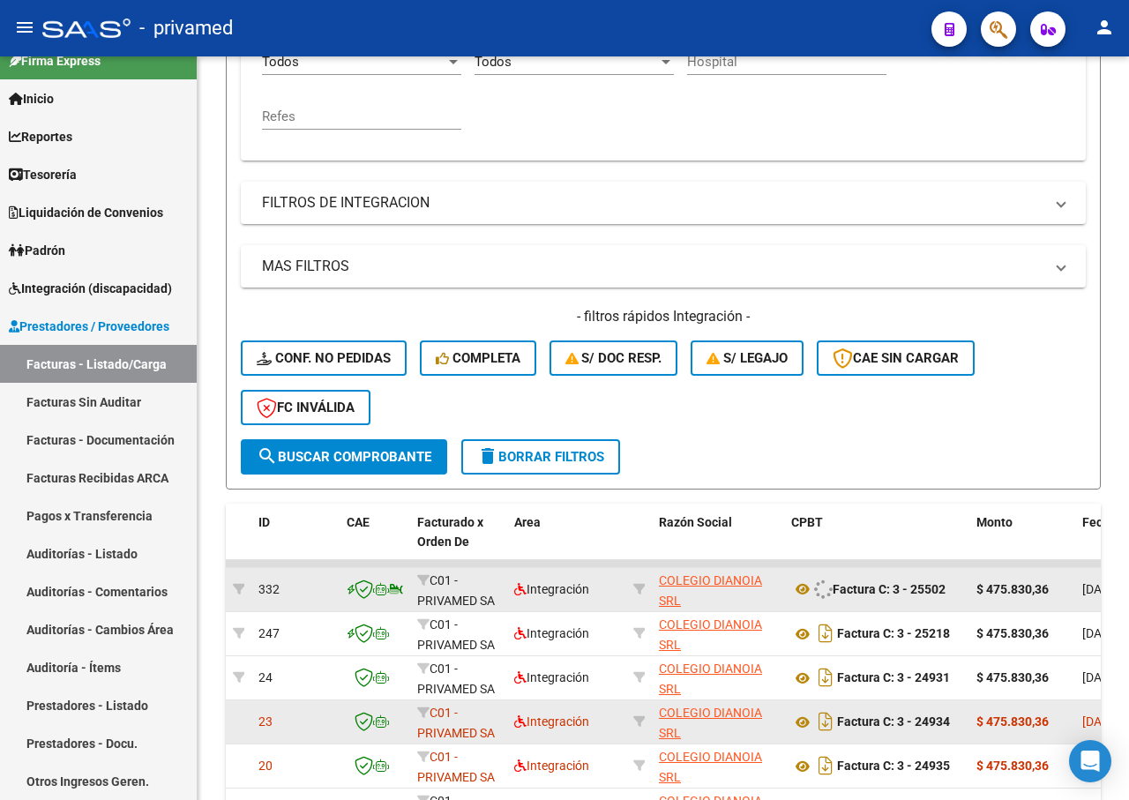
scroll to position [682, 0]
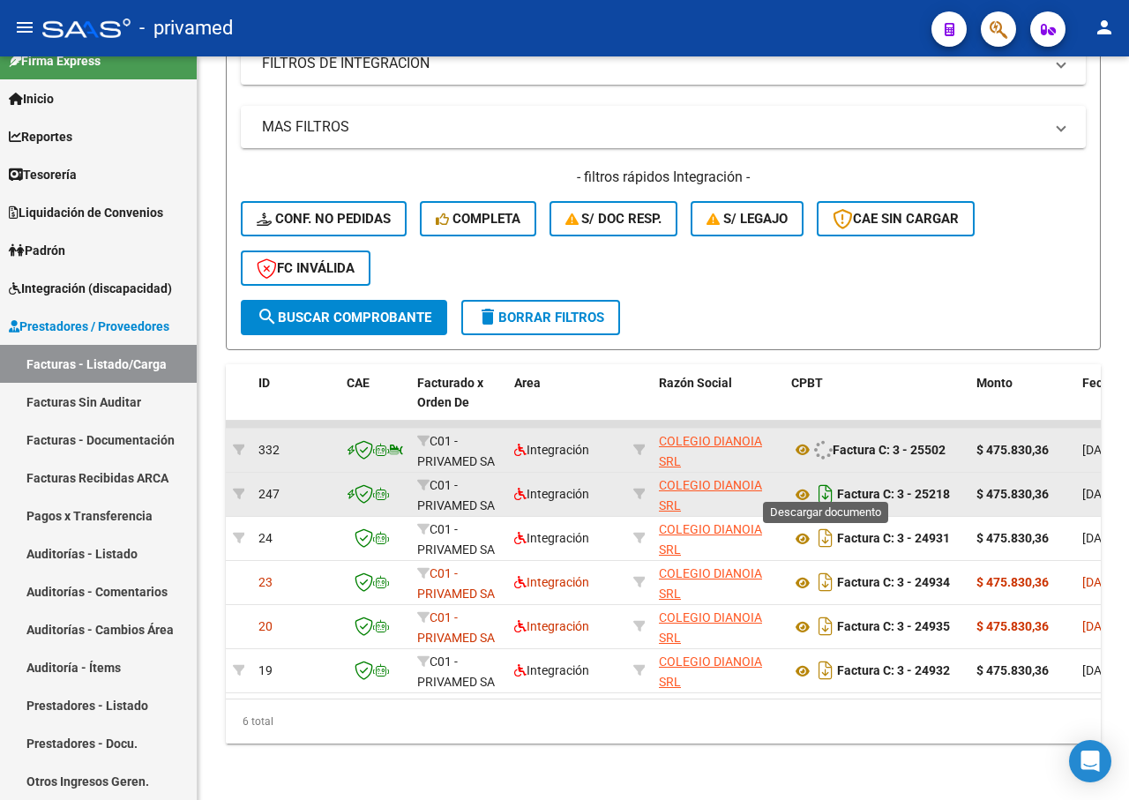
click at [824, 482] on icon "Descargar documento" at bounding box center [825, 494] width 23 height 28
click at [824, 440] on icon at bounding box center [823, 449] width 19 height 19
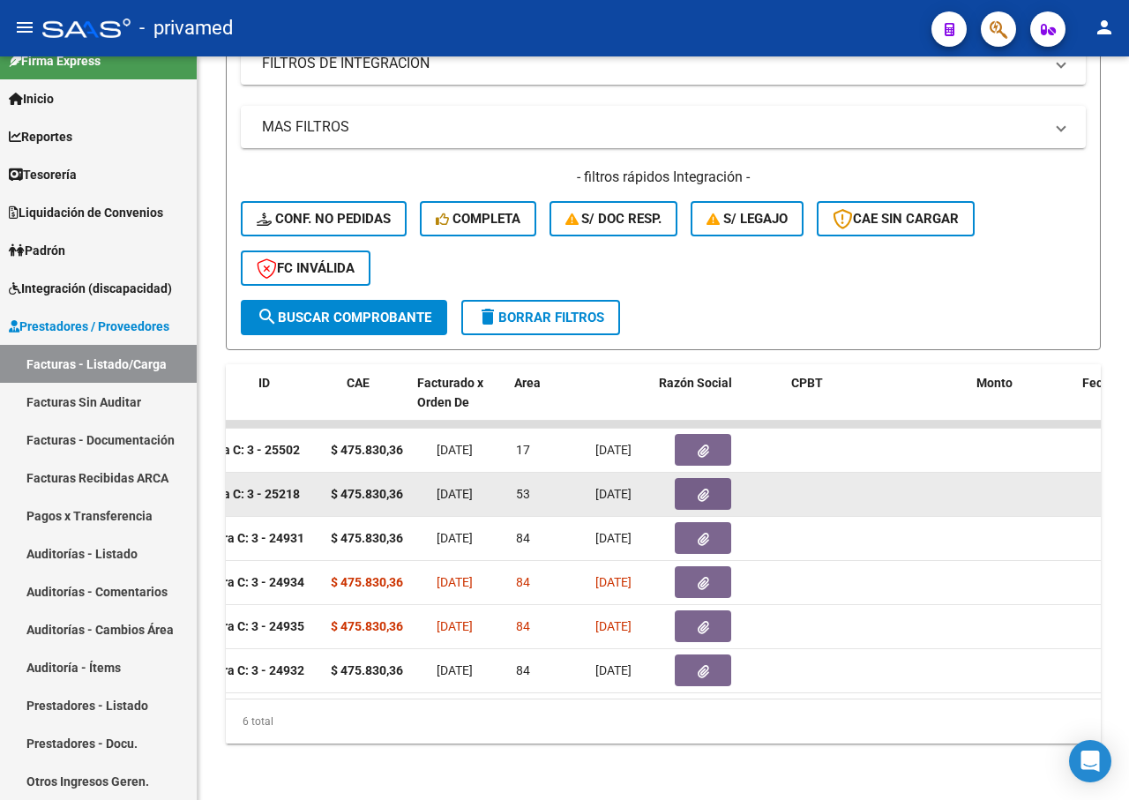
scroll to position [0, 0]
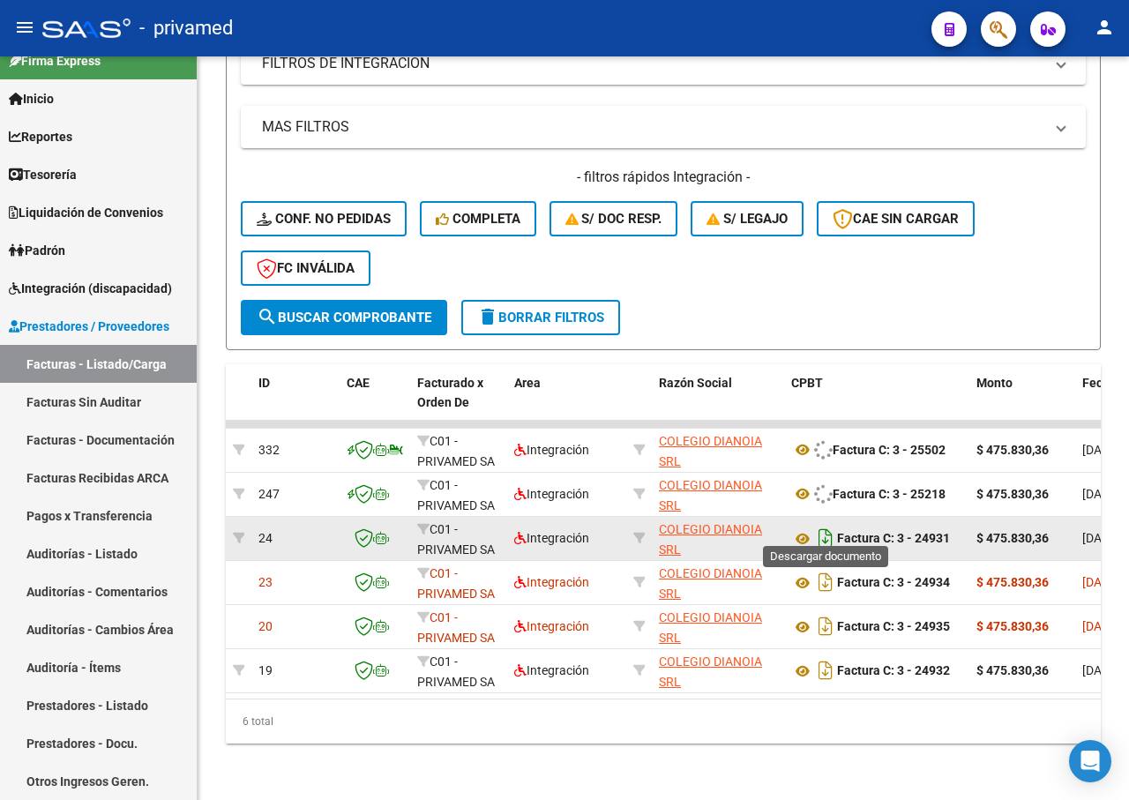
click at [824, 527] on icon "Descargar documento" at bounding box center [825, 538] width 23 height 28
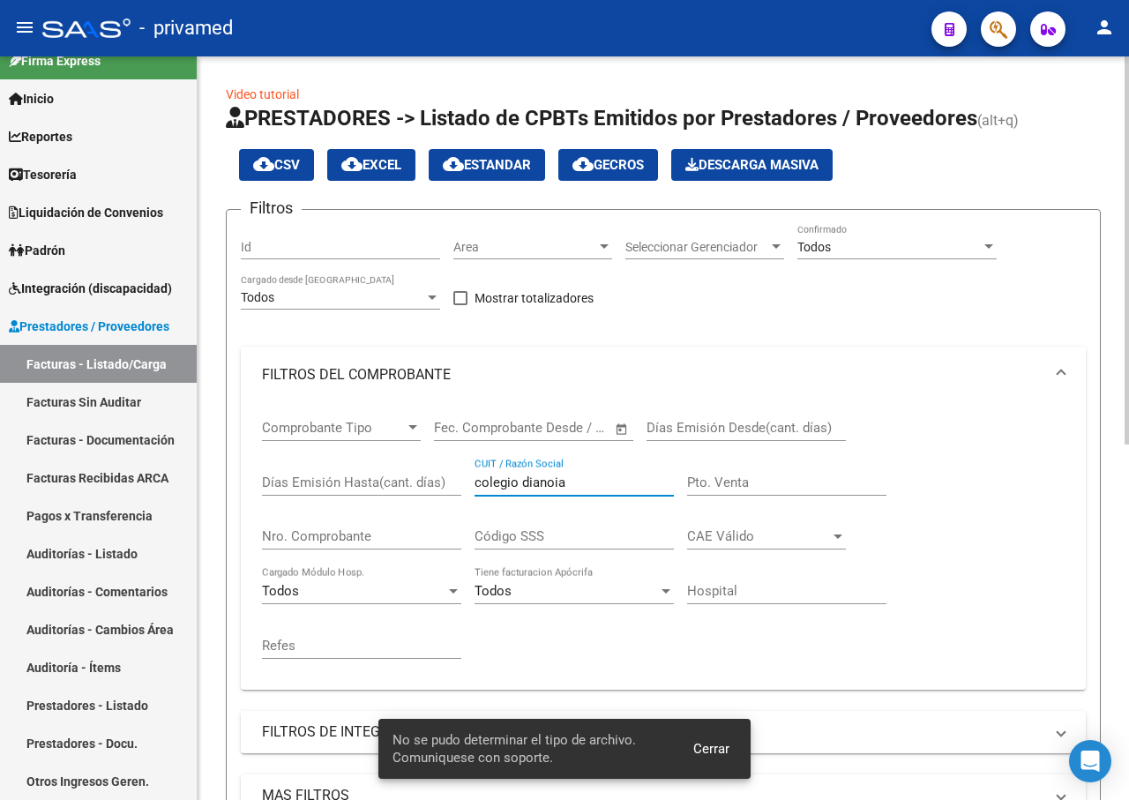
drag, startPoint x: 565, startPoint y: 481, endPoint x: 417, endPoint y: 481, distance: 148.1
click at [417, 481] on div "Comprobante Tipo Comprobante Tipo Fecha inicio – Fecha fin Fec. Comprobante Des…" at bounding box center [663, 539] width 802 height 272
